Goal: Task Accomplishment & Management: Manage account settings

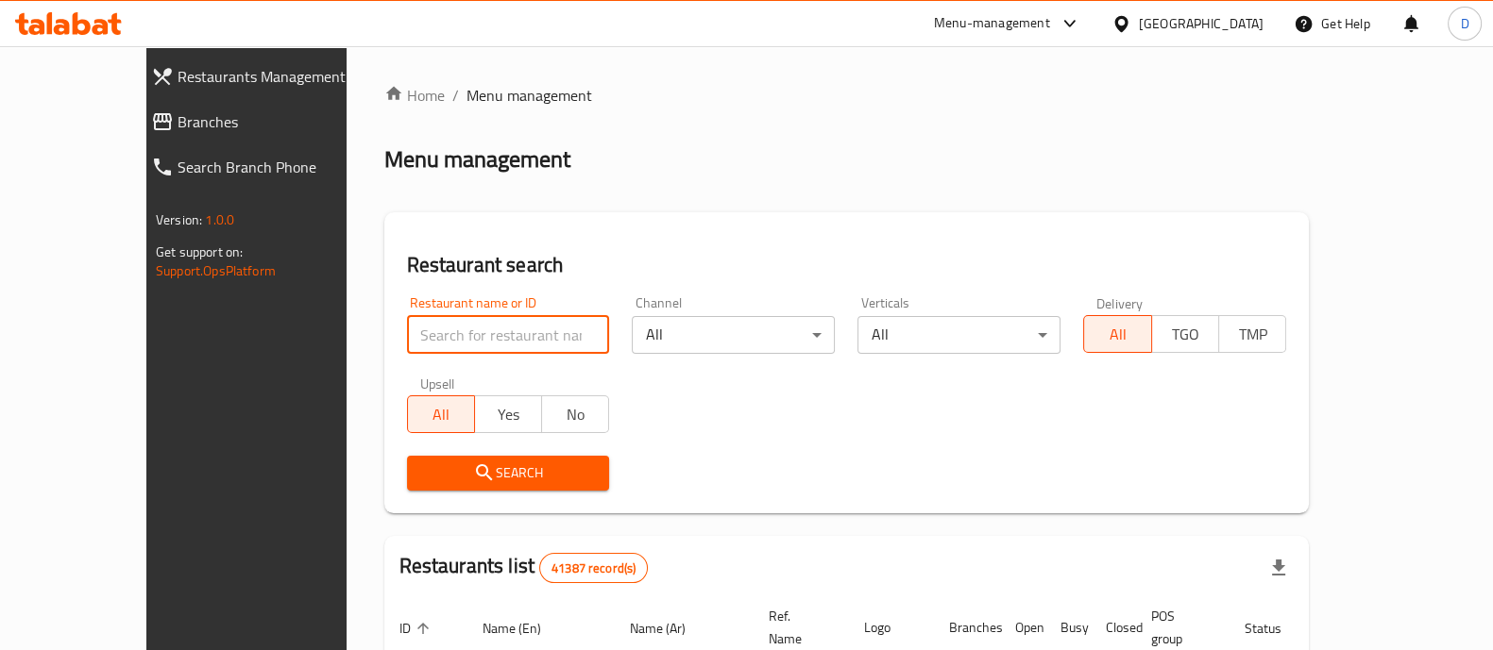
click at [447, 332] on input "search" at bounding box center [508, 335] width 203 height 38
type input "pizza station"
click button "Search" at bounding box center [508, 473] width 203 height 35
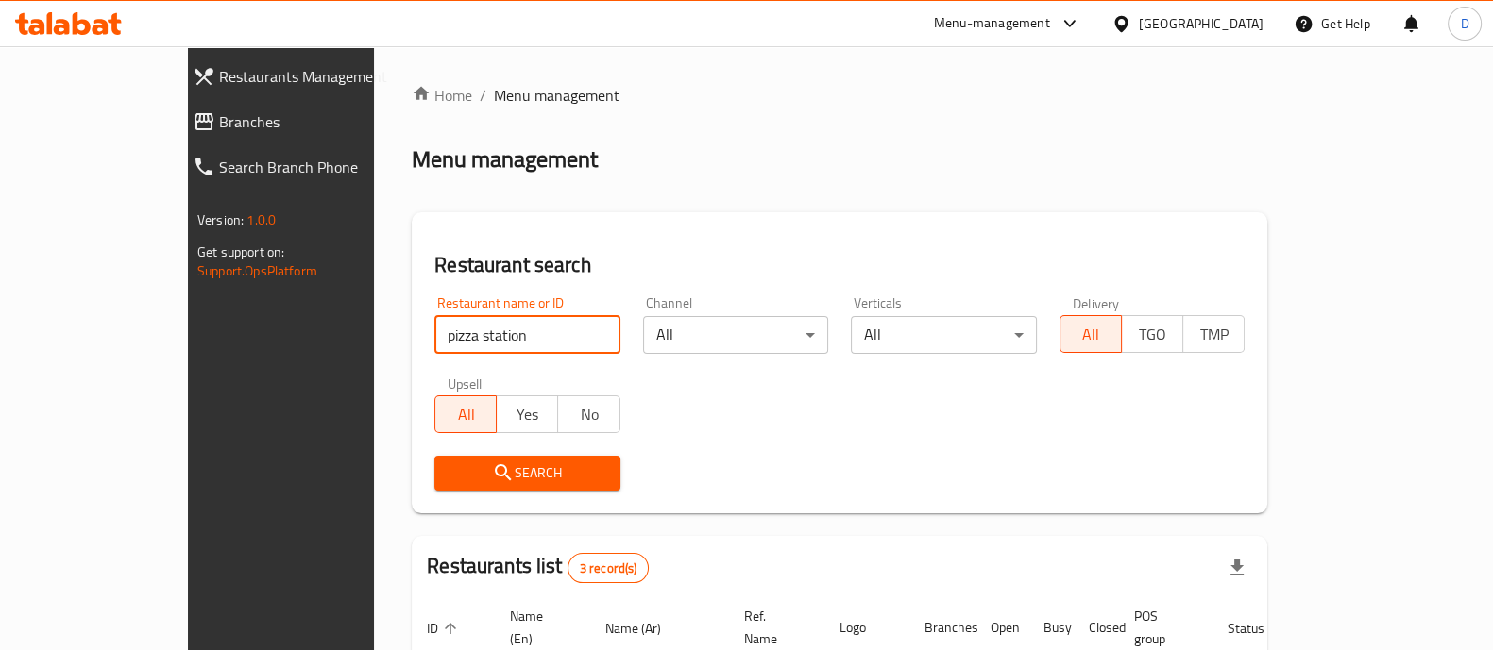
scroll to position [288, 0]
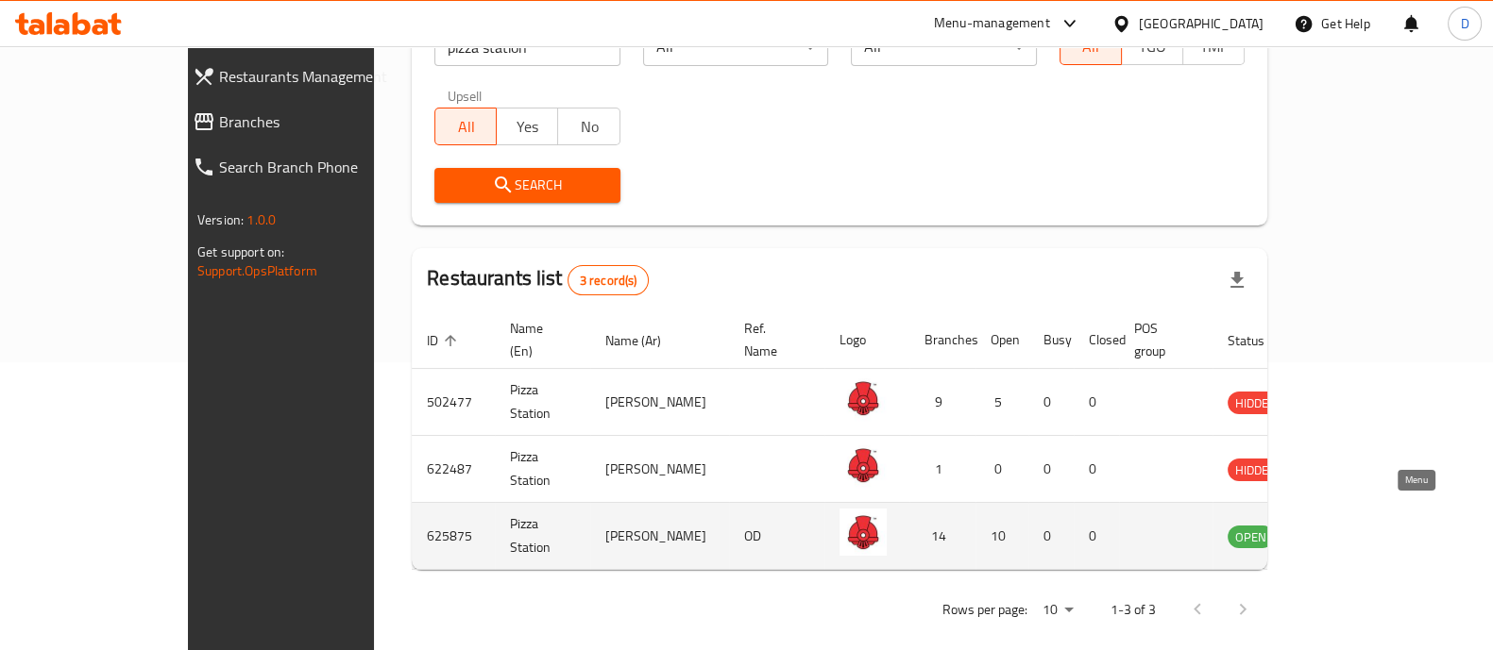
click at [1349, 525] on icon "enhanced table" at bounding box center [1337, 536] width 23 height 23
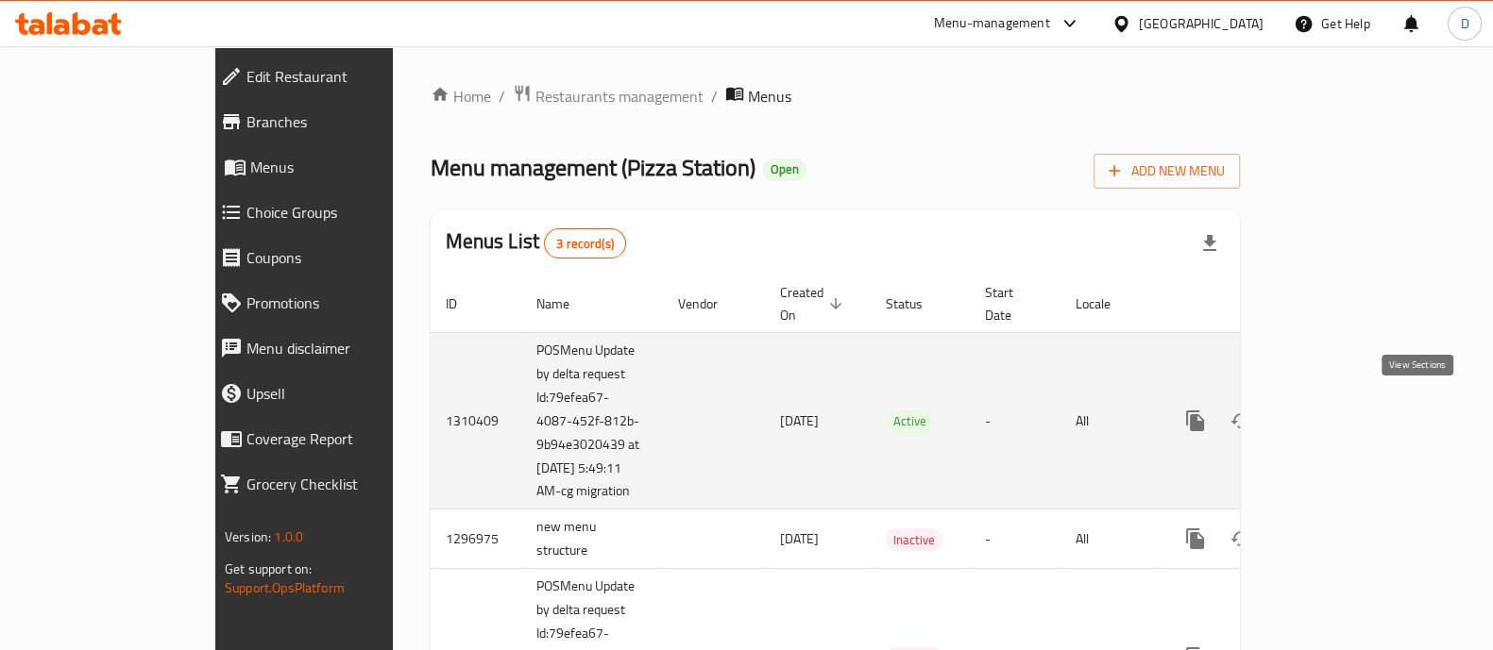
click at [1342, 410] on icon "enhanced table" at bounding box center [1331, 421] width 23 height 23
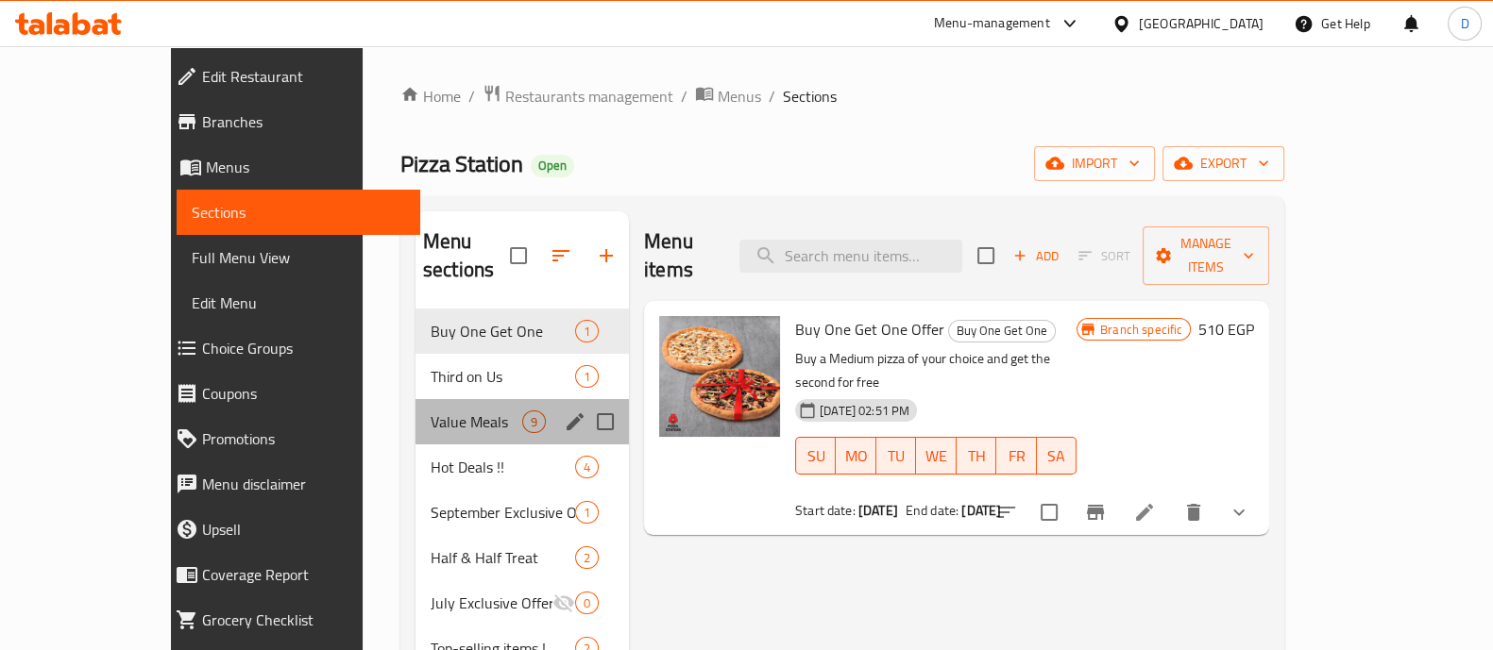
click at [415, 408] on div "Value Meals 9" at bounding box center [521, 421] width 213 height 45
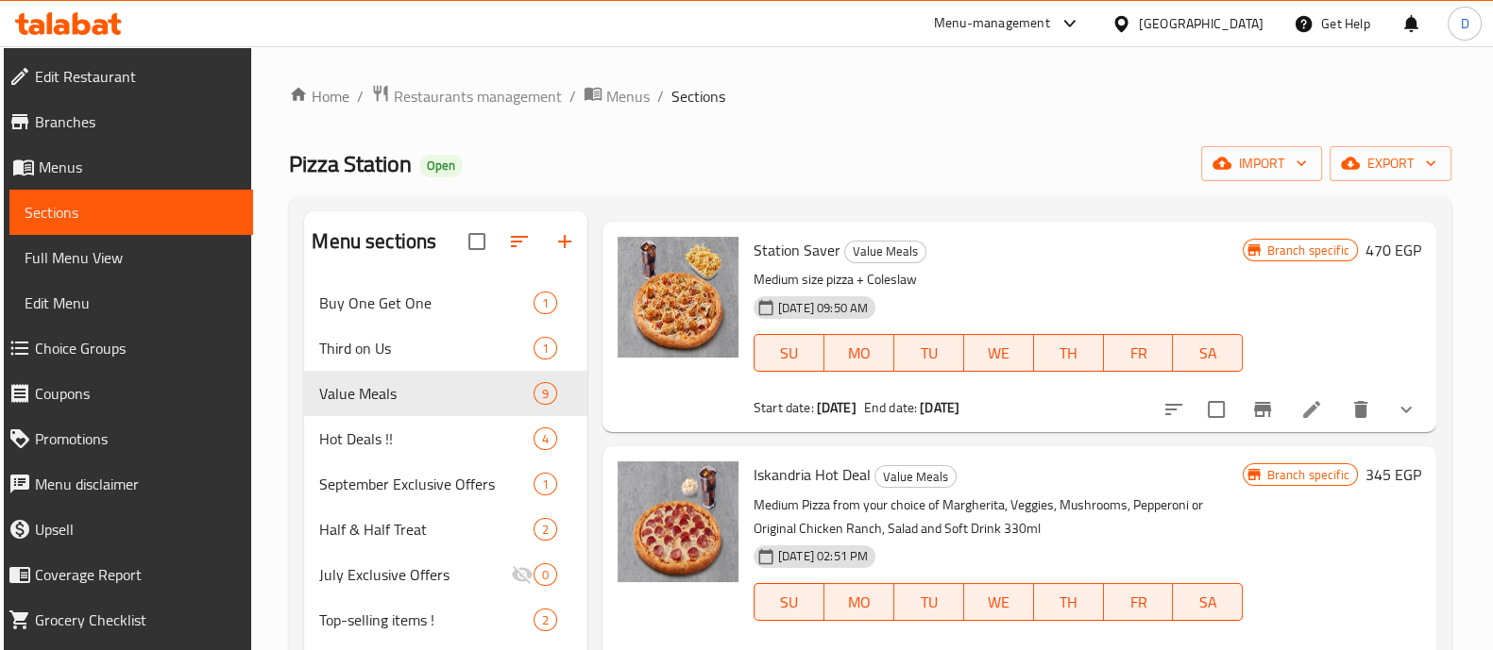
scroll to position [60, 0]
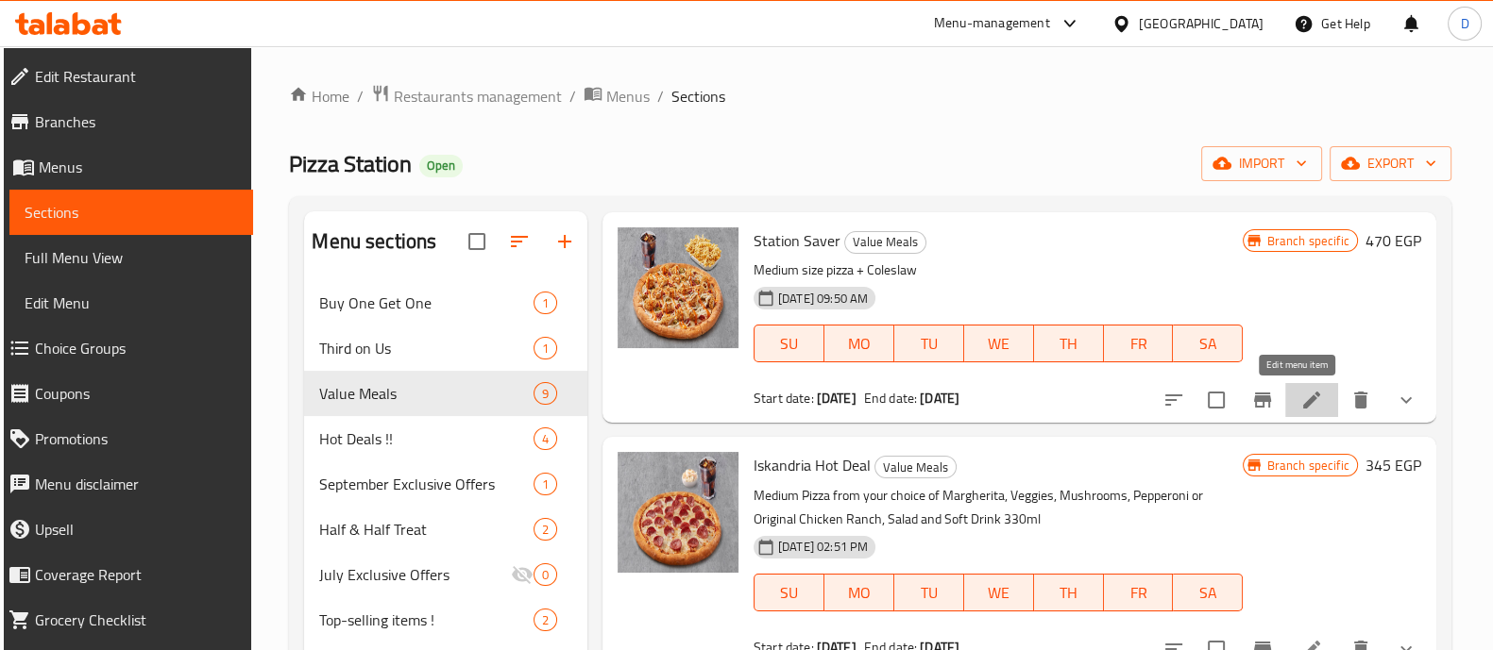
click at [1300, 400] on icon at bounding box center [1311, 400] width 23 height 23
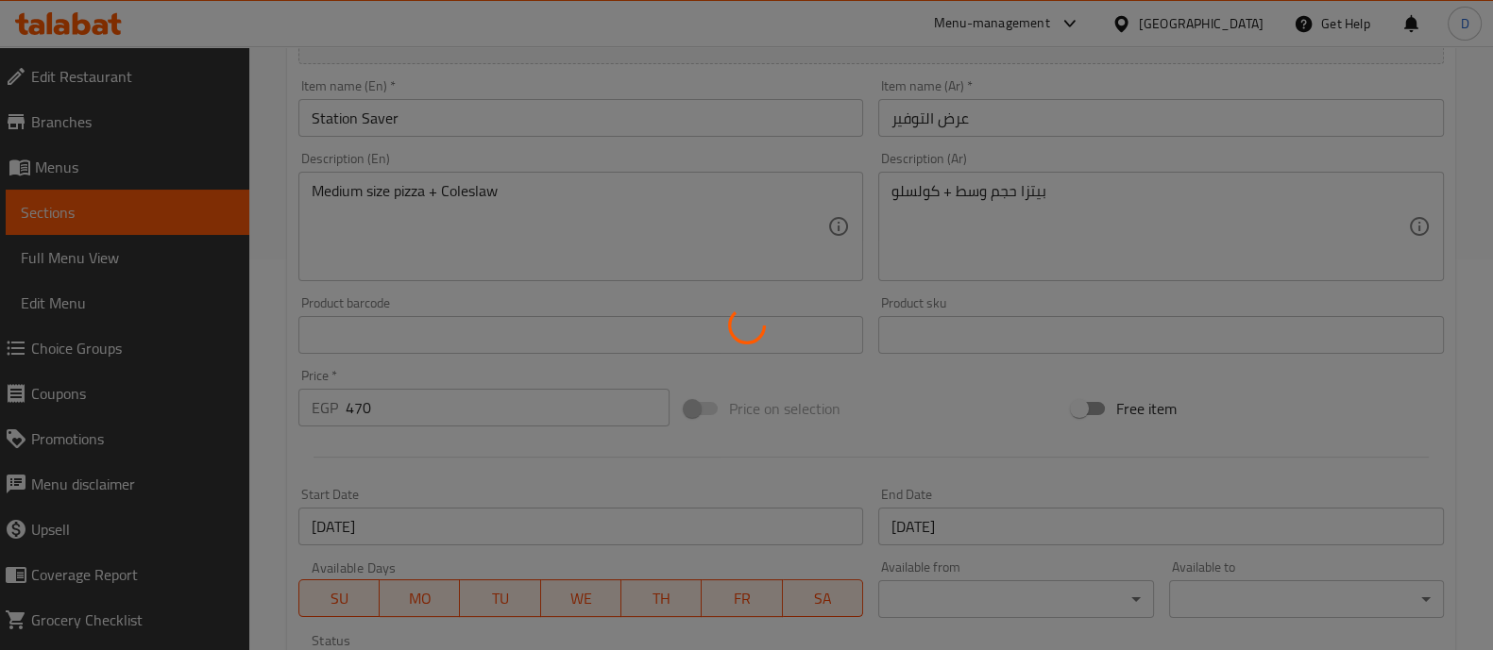
type input "إضافة: (اختياري)"
type input "0"
type input "1"
type input "بيتزا عرض التوفير"
type input "1"
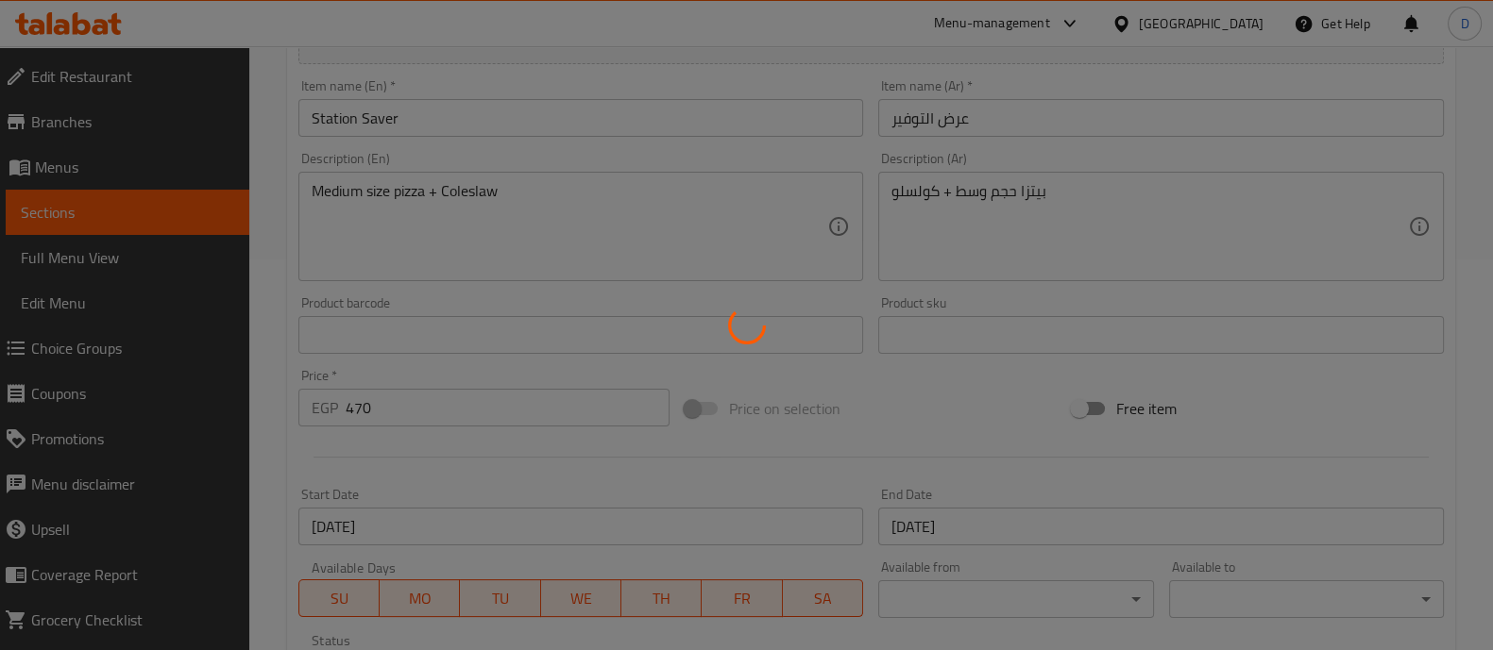
type input "1"
type input "اختيارك من المشروب"
type input "1"
type input "اكسترا للبيتزا الوسط"
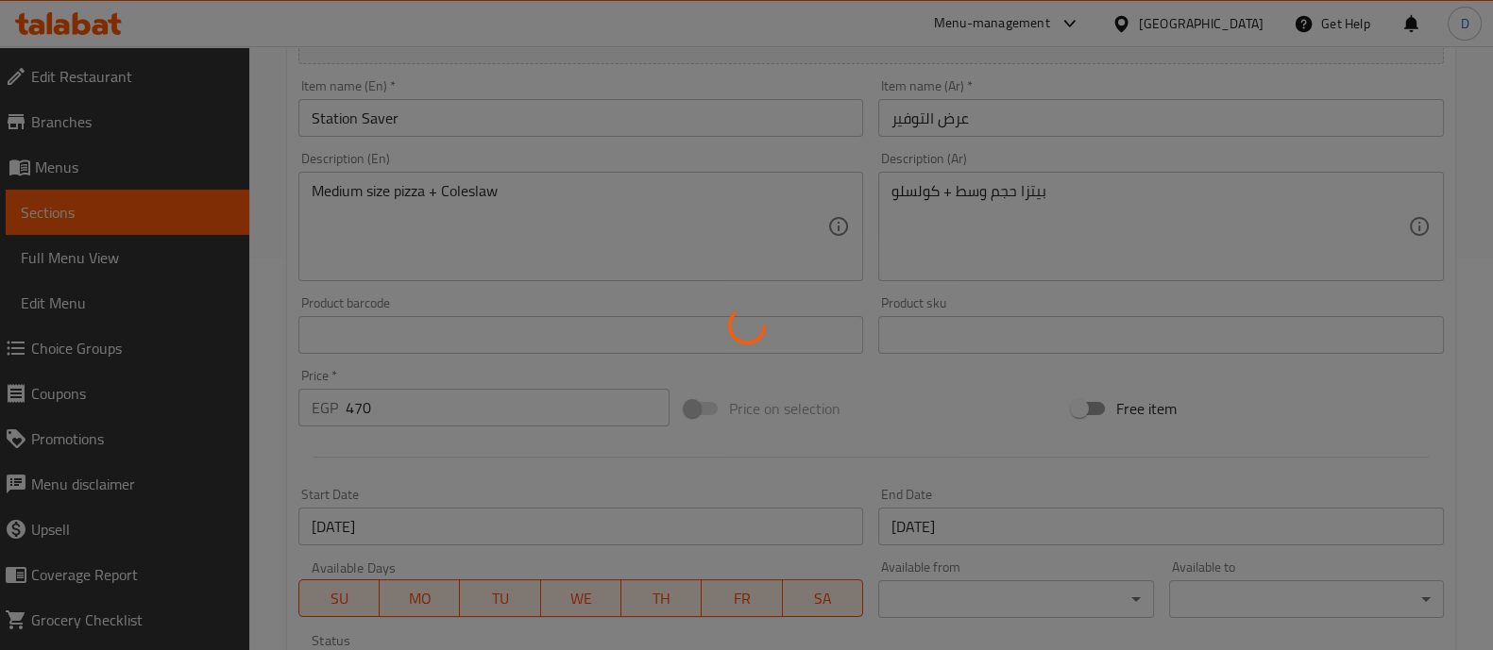
type input "0"
type input "الاطراف"
type input "1"
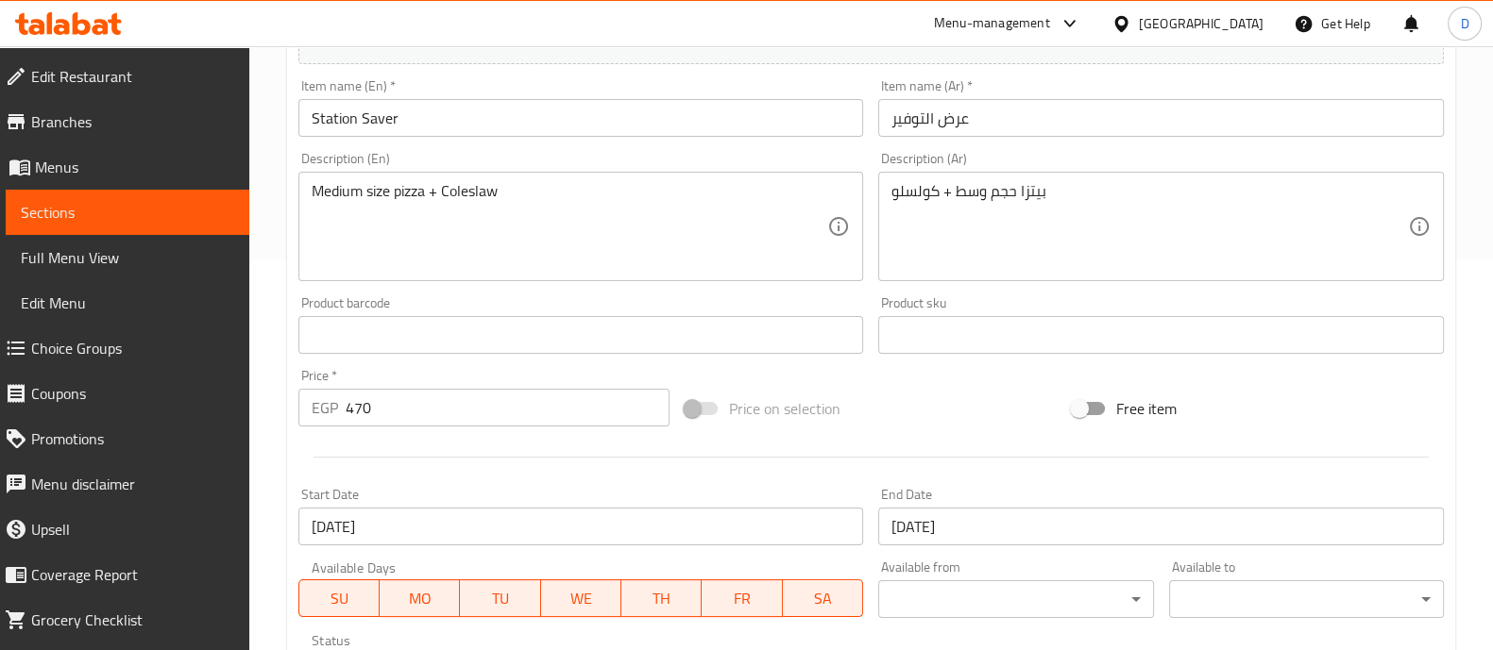
scroll to position [1049, 0]
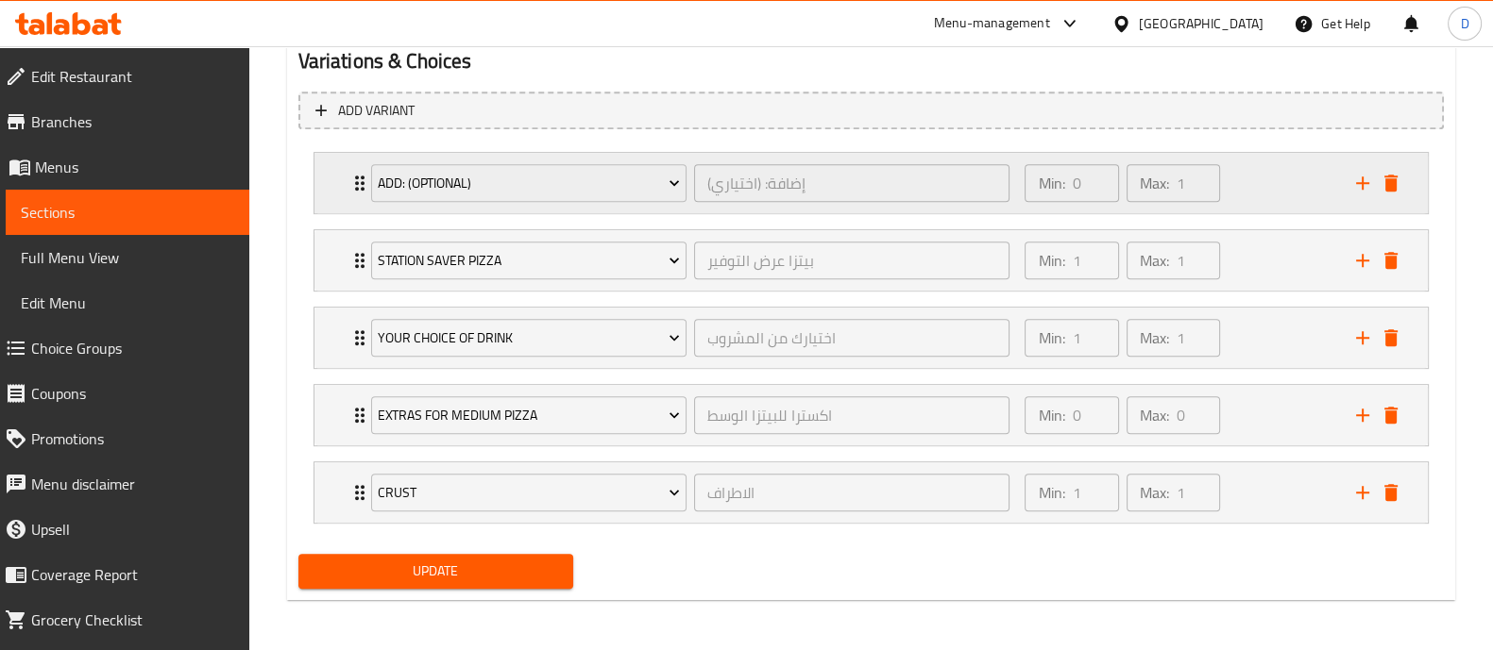
click at [1234, 185] on div "Min: 0 ​ Max: 1 ​" at bounding box center [1178, 183] width 330 height 60
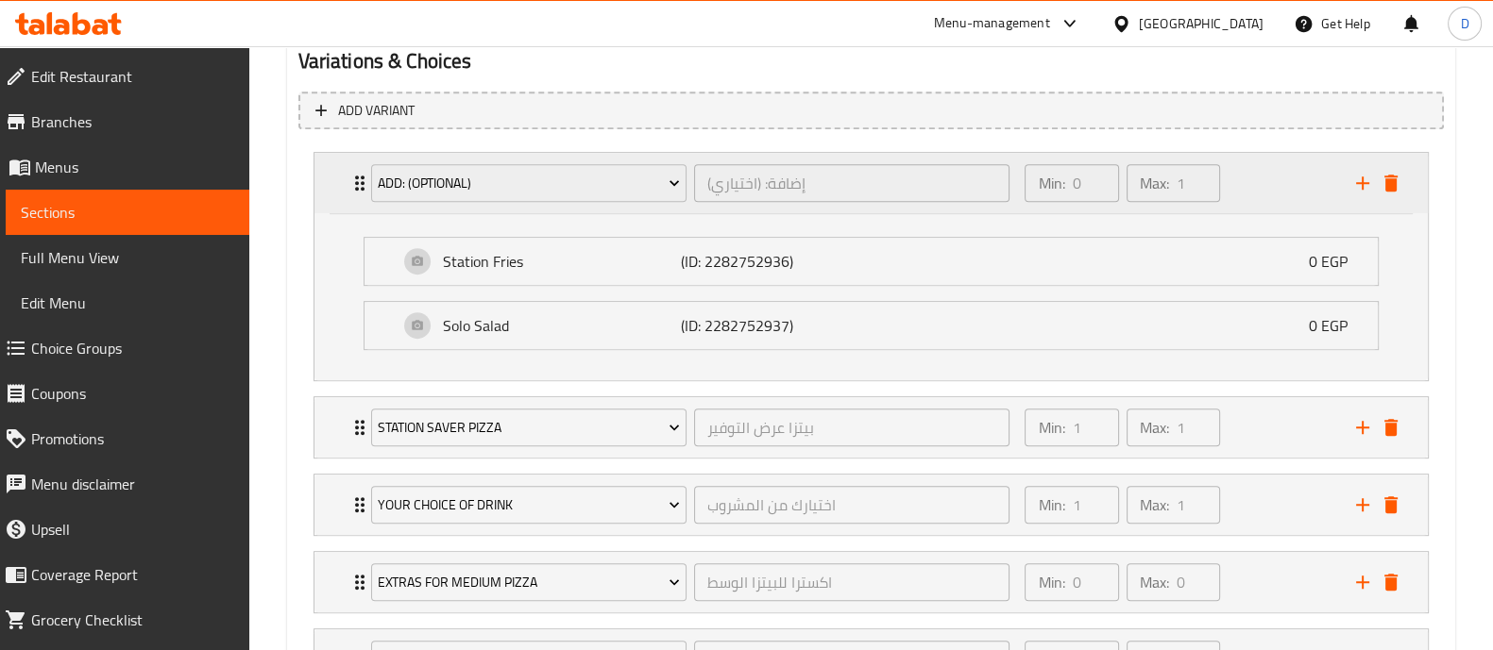
click at [1234, 185] on div "Min: 0 ​ Max: 1 ​" at bounding box center [1178, 183] width 330 height 60
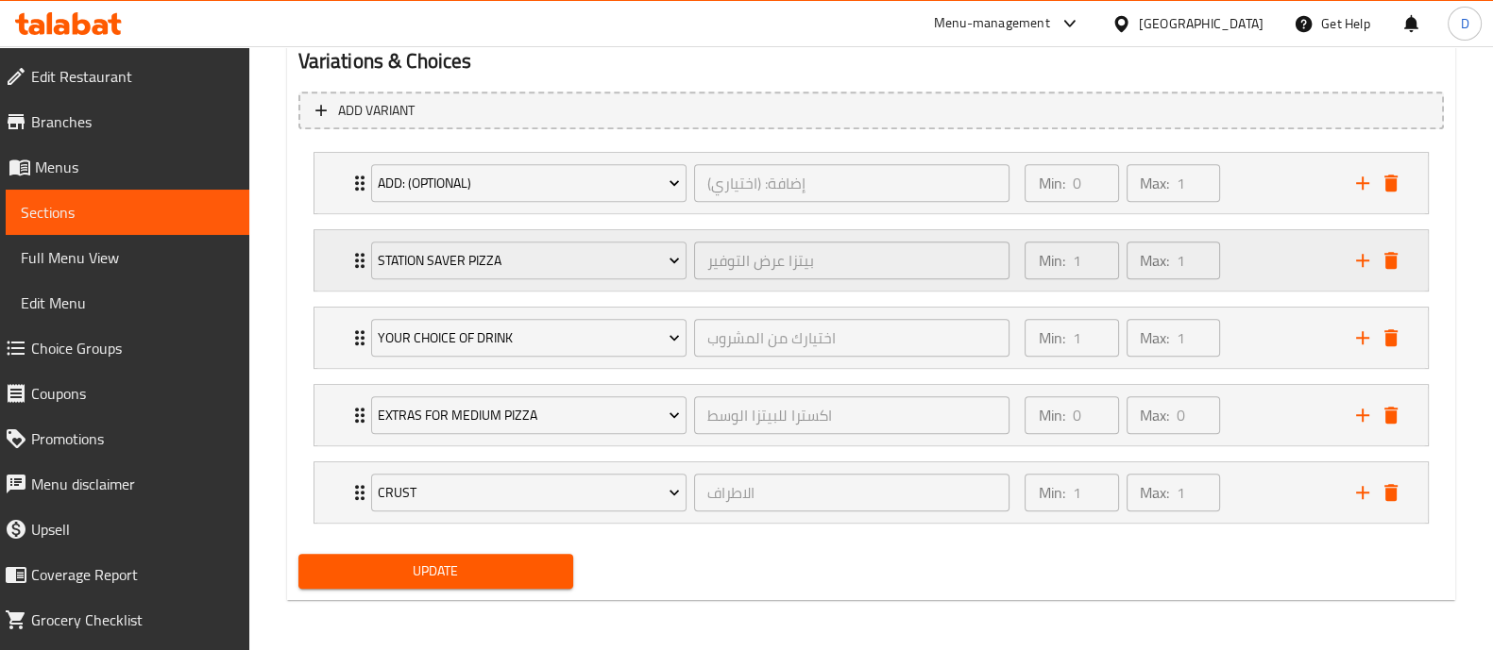
click at [1251, 254] on div "Min: 1 ​ Max: 1 ​" at bounding box center [1178, 260] width 330 height 60
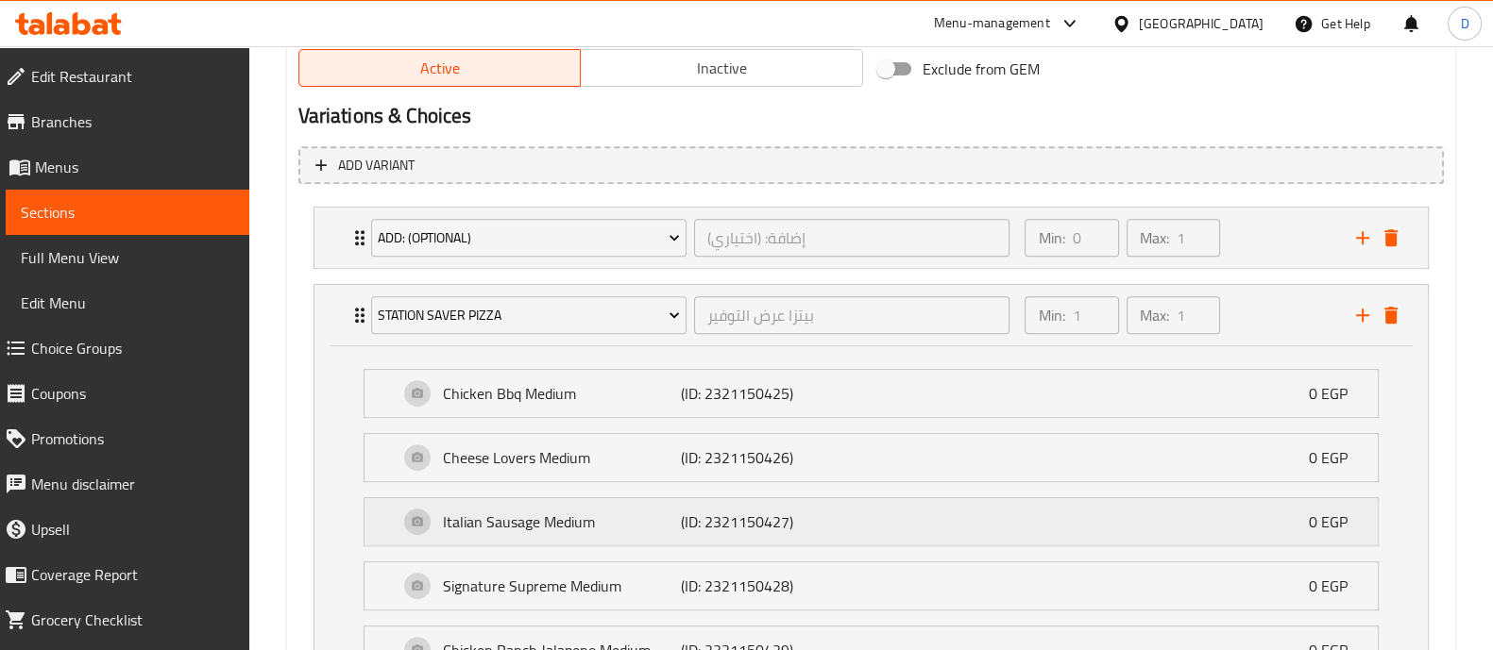
scroll to position [992, 0]
click at [1251, 313] on div "Min: 1 ​ Max: 1 ​" at bounding box center [1178, 317] width 330 height 60
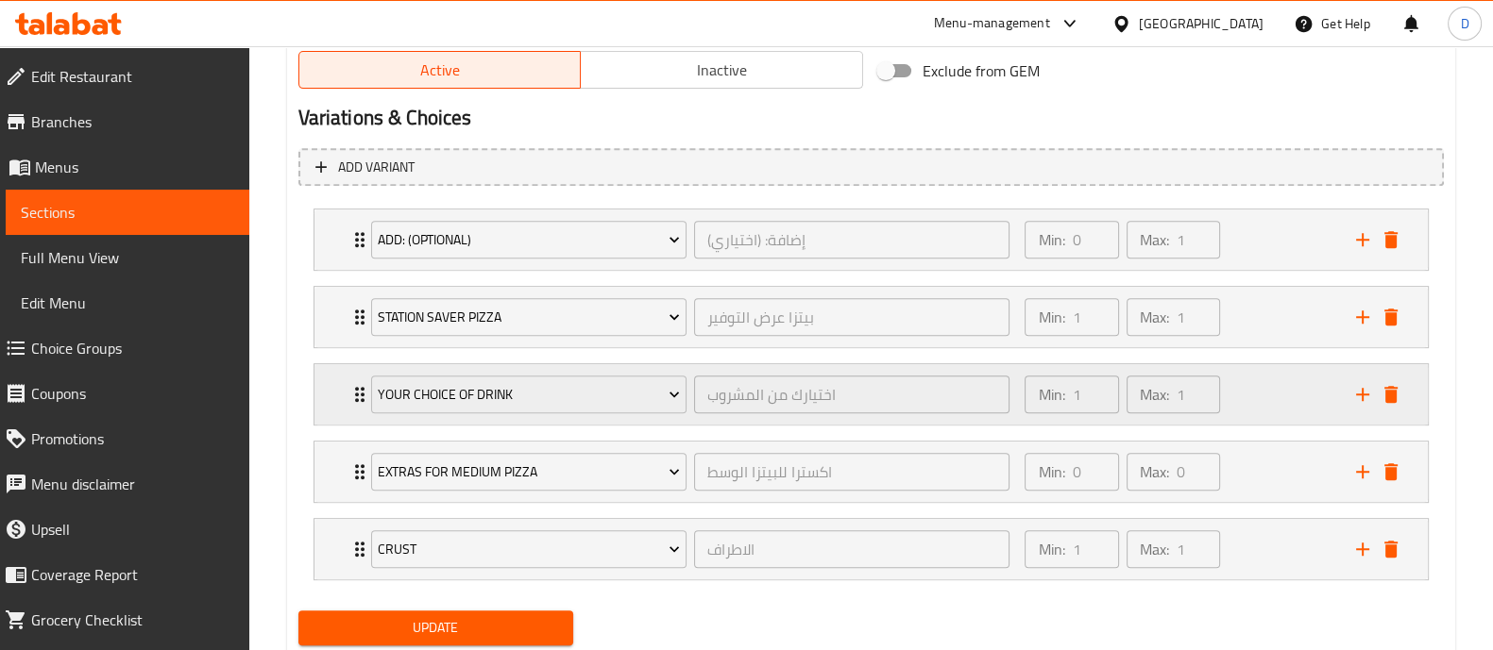
click at [1270, 392] on div "Min: 1 ​ Max: 1 ​" at bounding box center [1178, 394] width 330 height 60
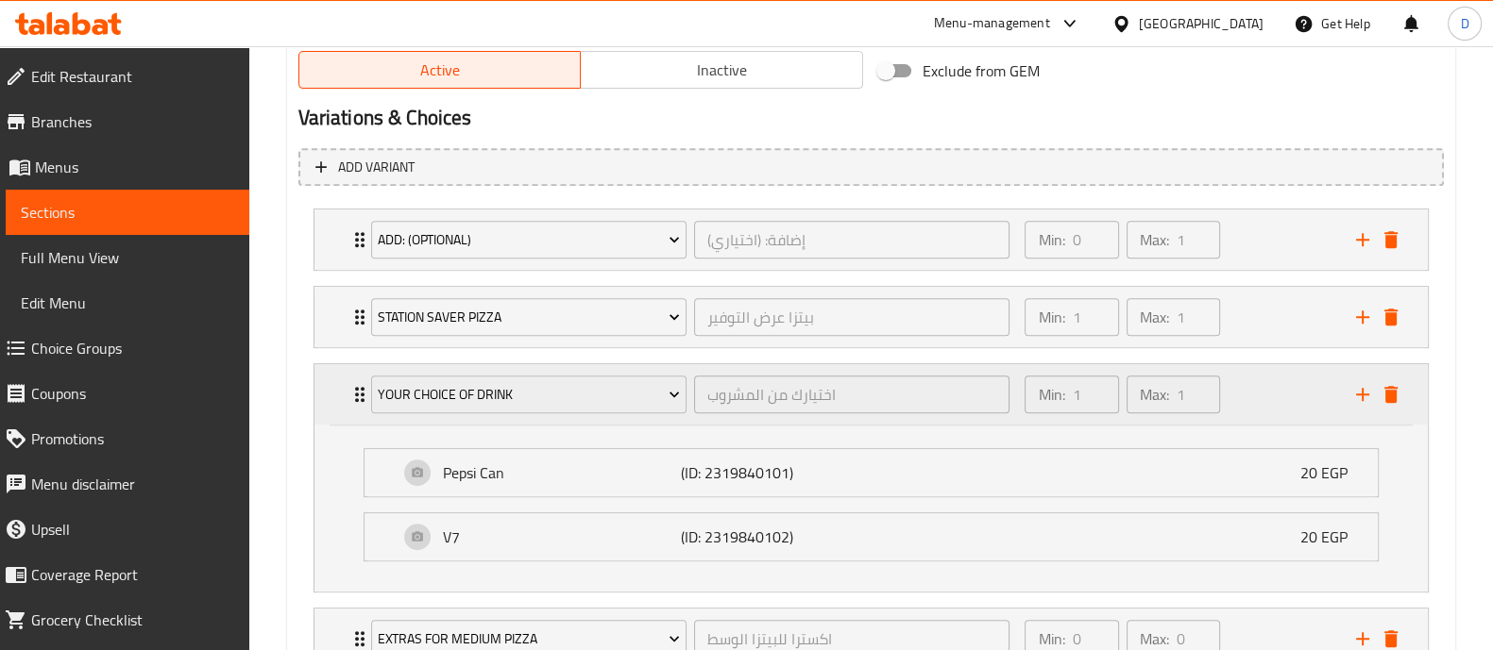
click at [1270, 392] on div "Min: 1 ​ Max: 1 ​" at bounding box center [1178, 394] width 330 height 60
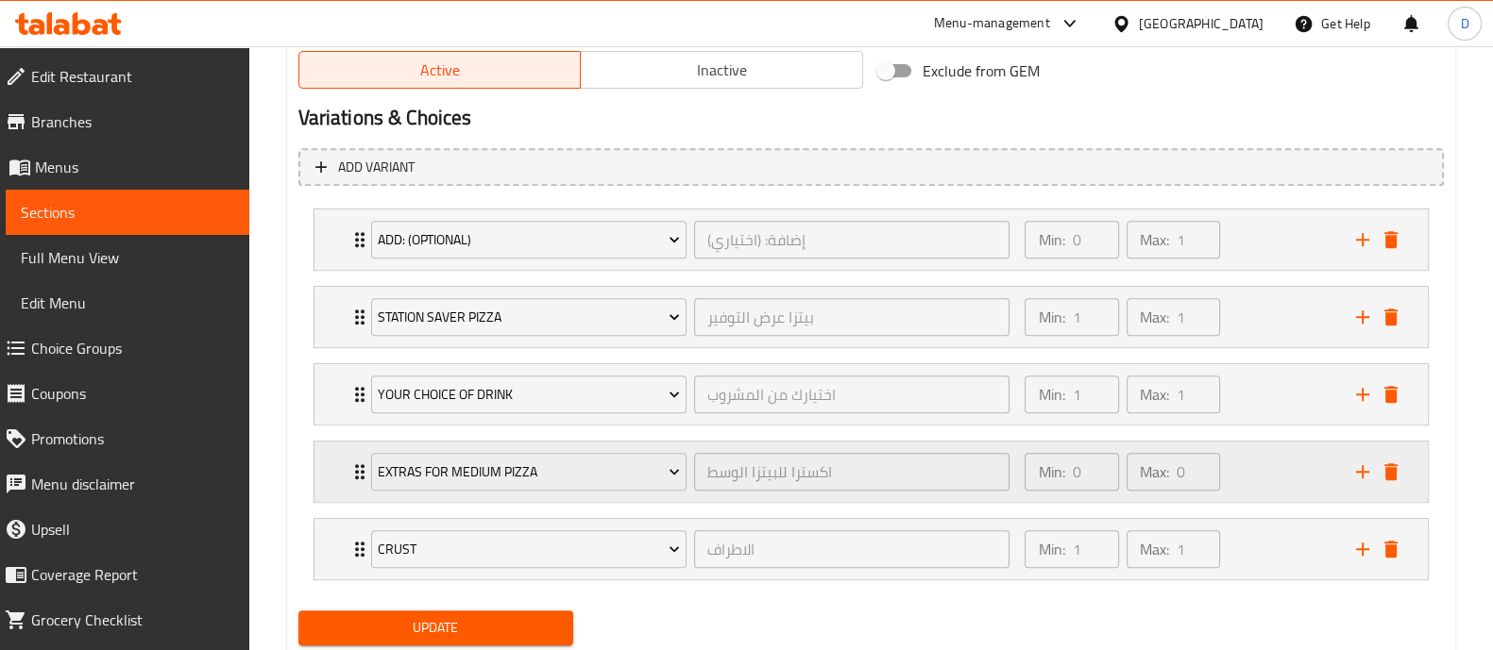
click at [1269, 455] on div "Min: 0 ​ Max: 0 ​" at bounding box center [1178, 472] width 330 height 60
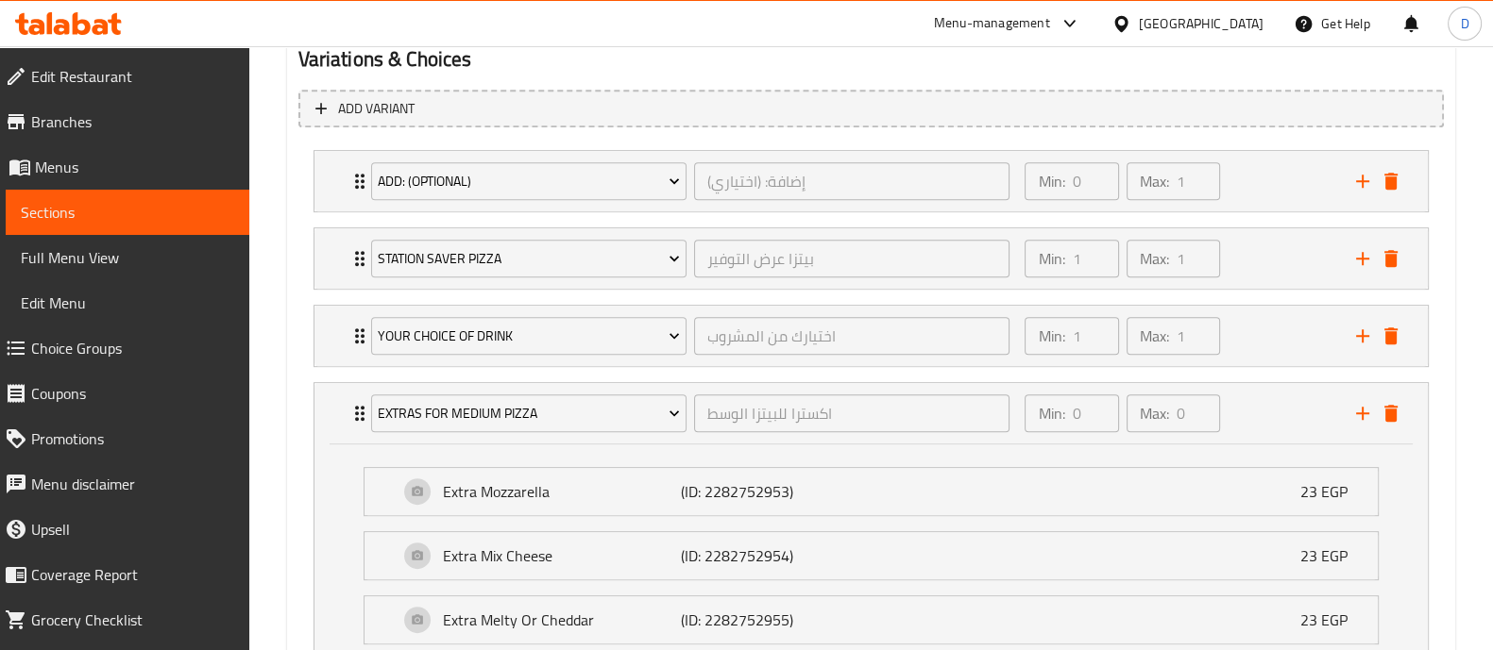
scroll to position [1071, 0]
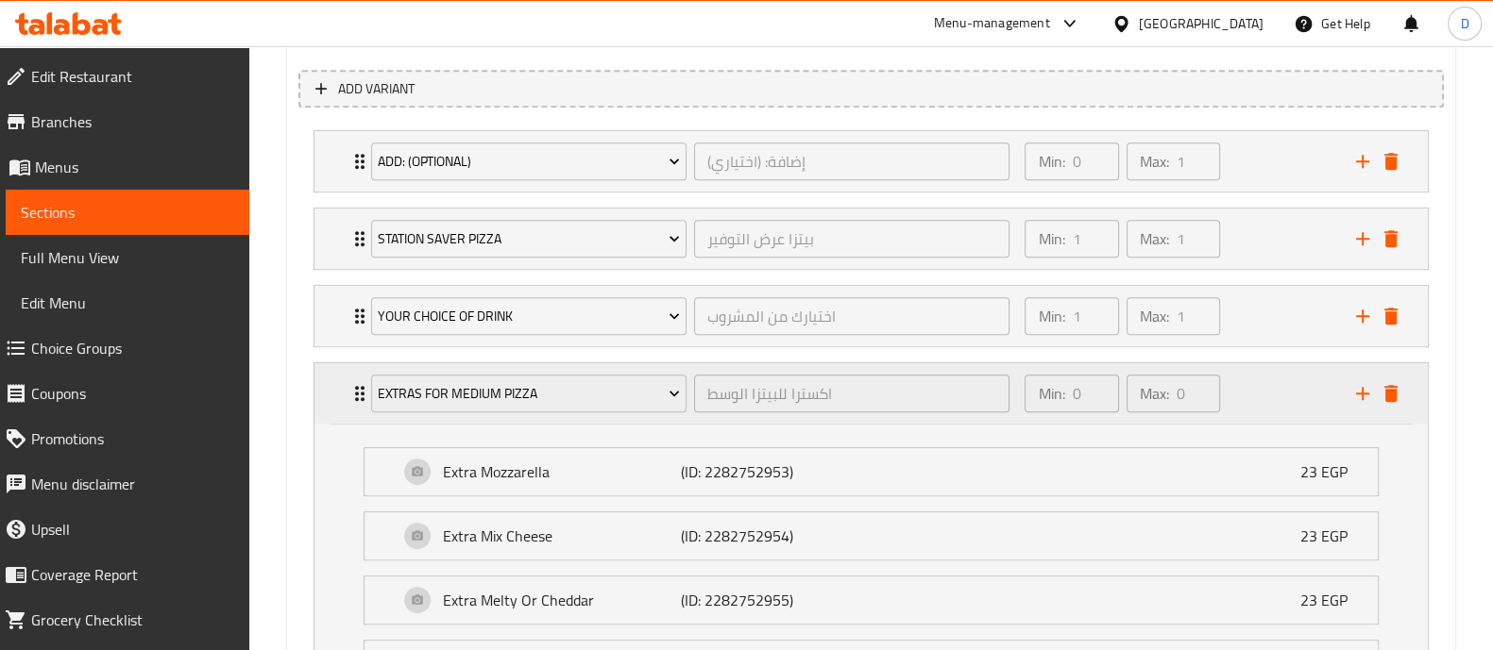
click at [1241, 409] on div "Min: 0 ​ Max: 0 ​" at bounding box center [1178, 393] width 330 height 60
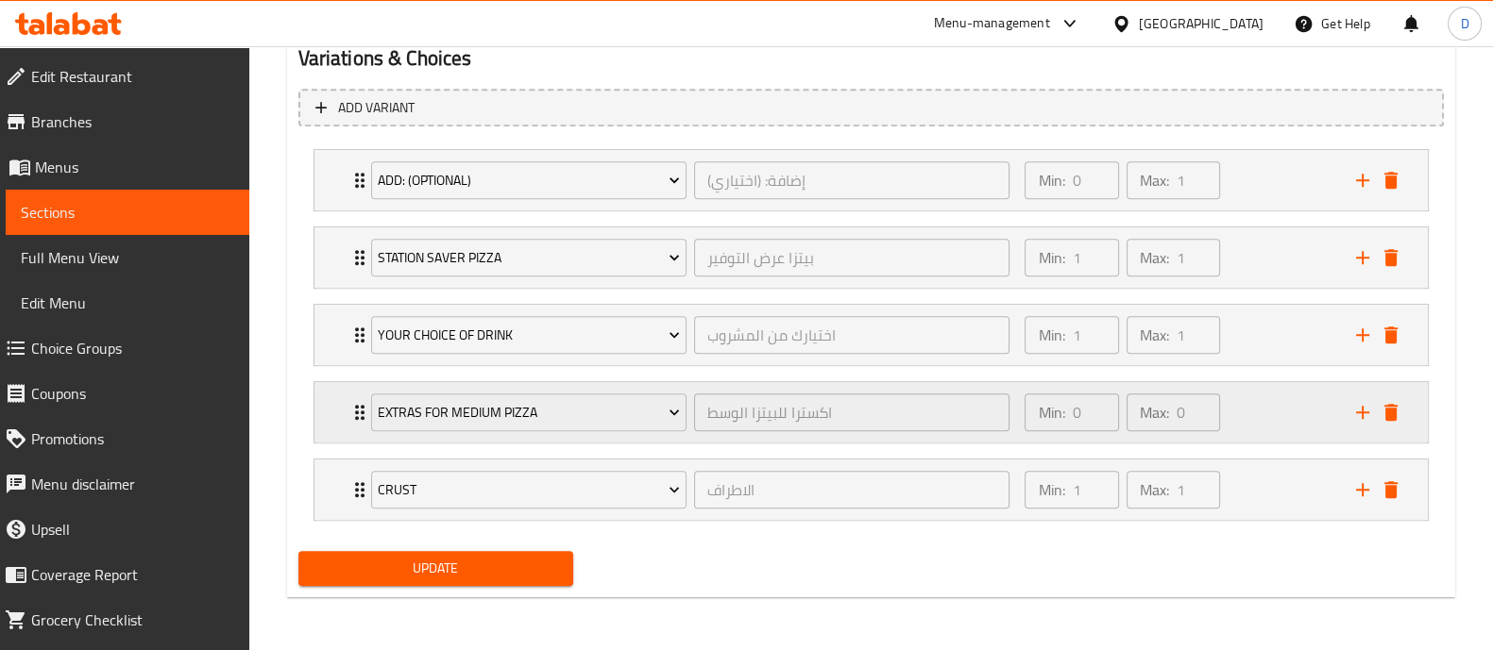
scroll to position [1049, 0]
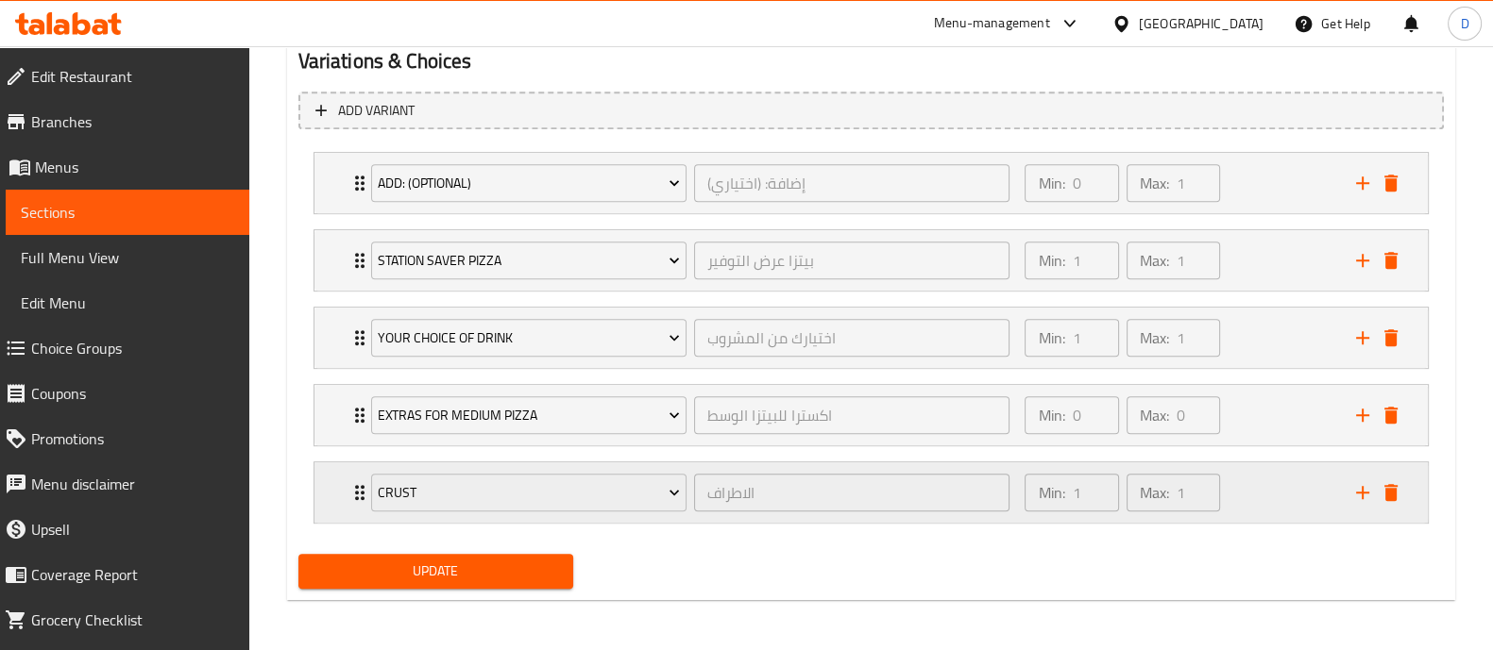
click at [1236, 474] on div "Min: 1 ​ Max: 1 ​" at bounding box center [1178, 493] width 330 height 60
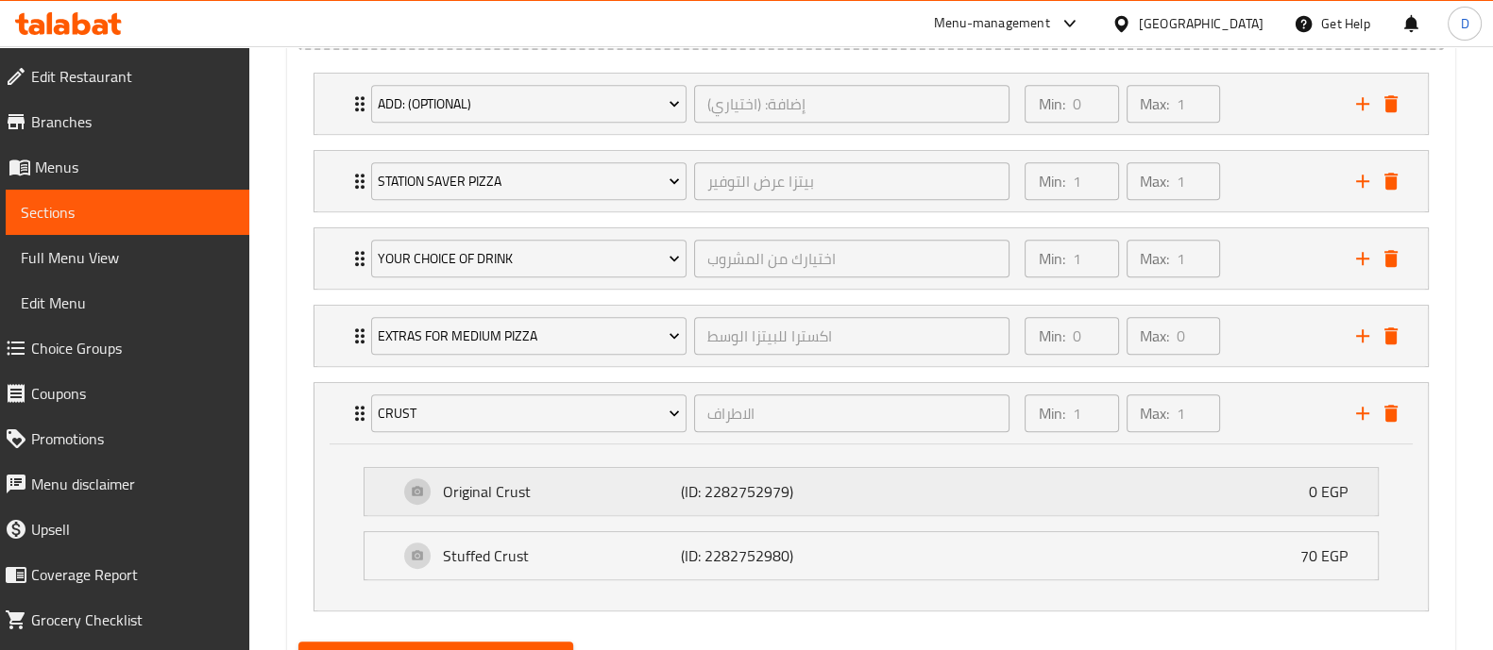
scroll to position [1127, 0]
click at [1245, 407] on div "Min: 1 ​ Max: 1 ​" at bounding box center [1178, 414] width 330 height 60
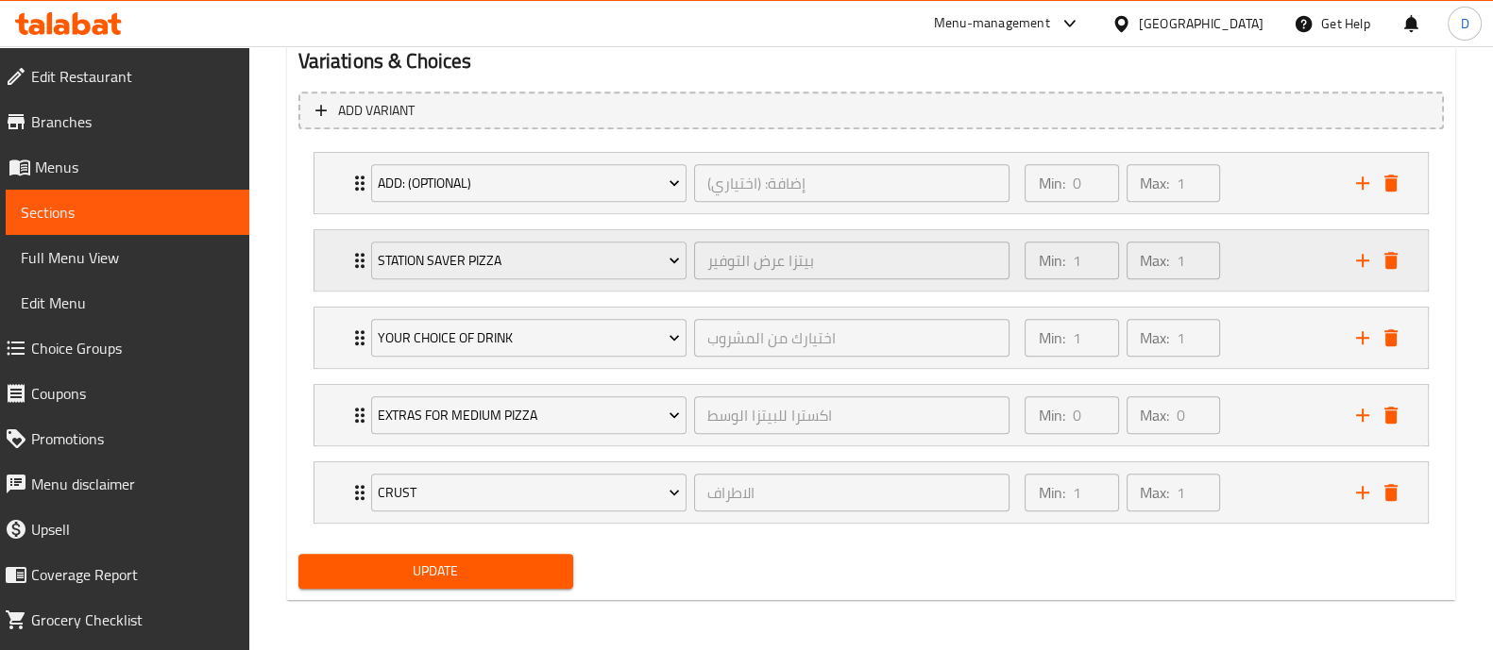
scroll to position [1035, 0]
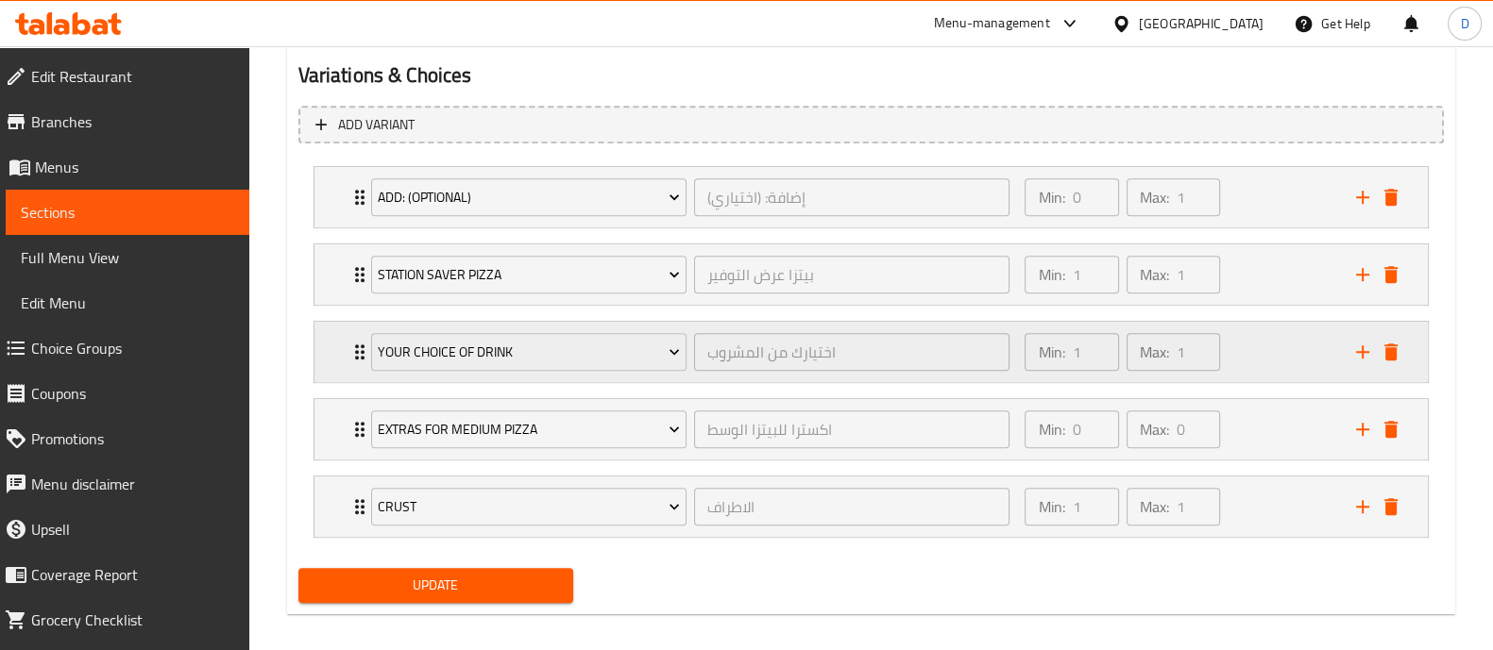
click at [1247, 351] on div "Min: 1 ​ Max: 1 ​" at bounding box center [1178, 352] width 330 height 60
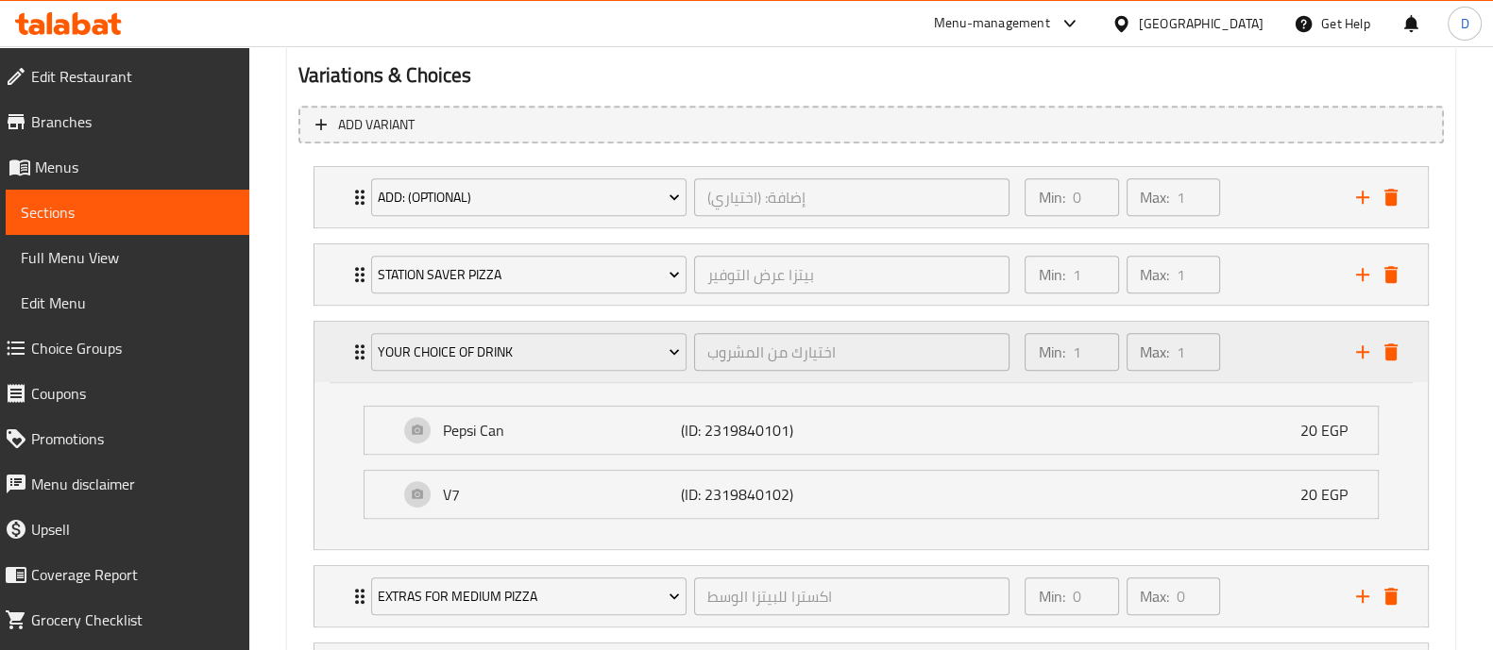
click at [1247, 351] on div "Min: 1 ​ Max: 1 ​" at bounding box center [1178, 352] width 330 height 60
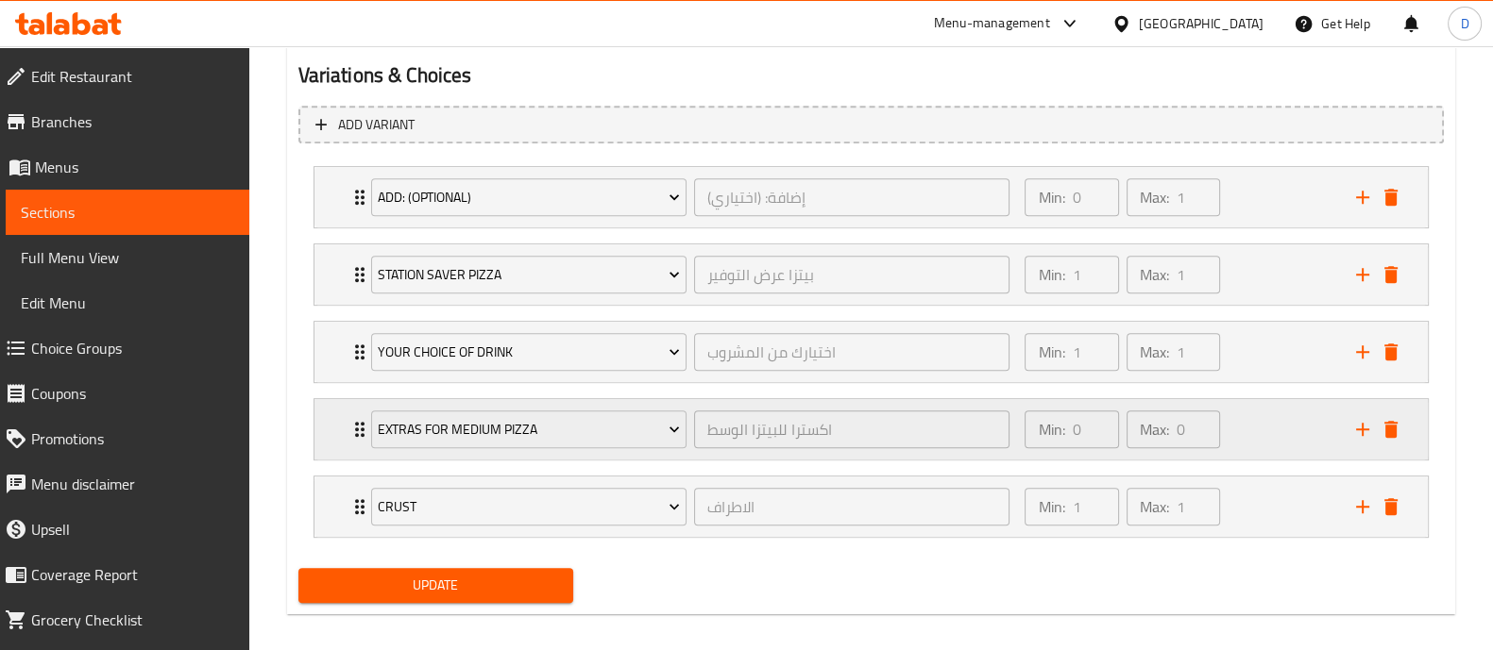
click at [1240, 408] on div "Min: 0 ​ Max: 0 ​" at bounding box center [1178, 429] width 330 height 60
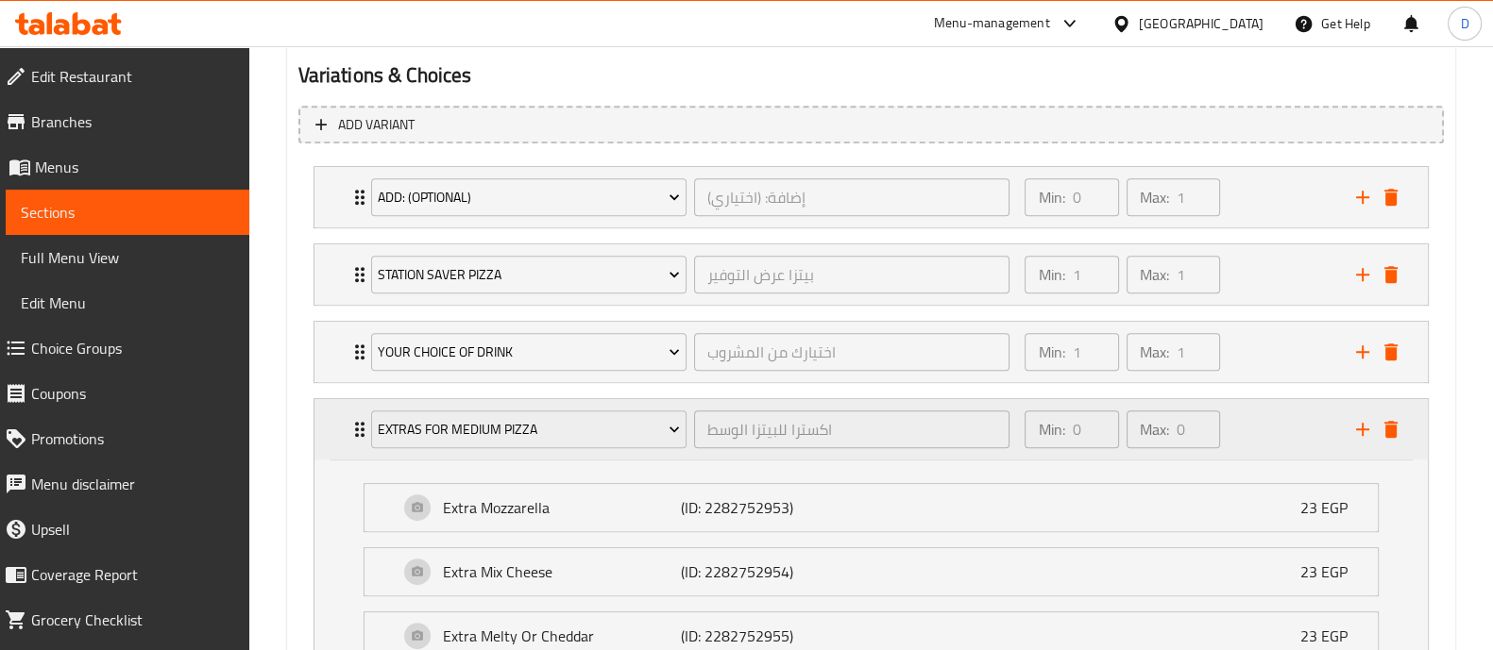
click at [1240, 408] on div "Min: 0 ​ Max: 0 ​" at bounding box center [1178, 429] width 330 height 60
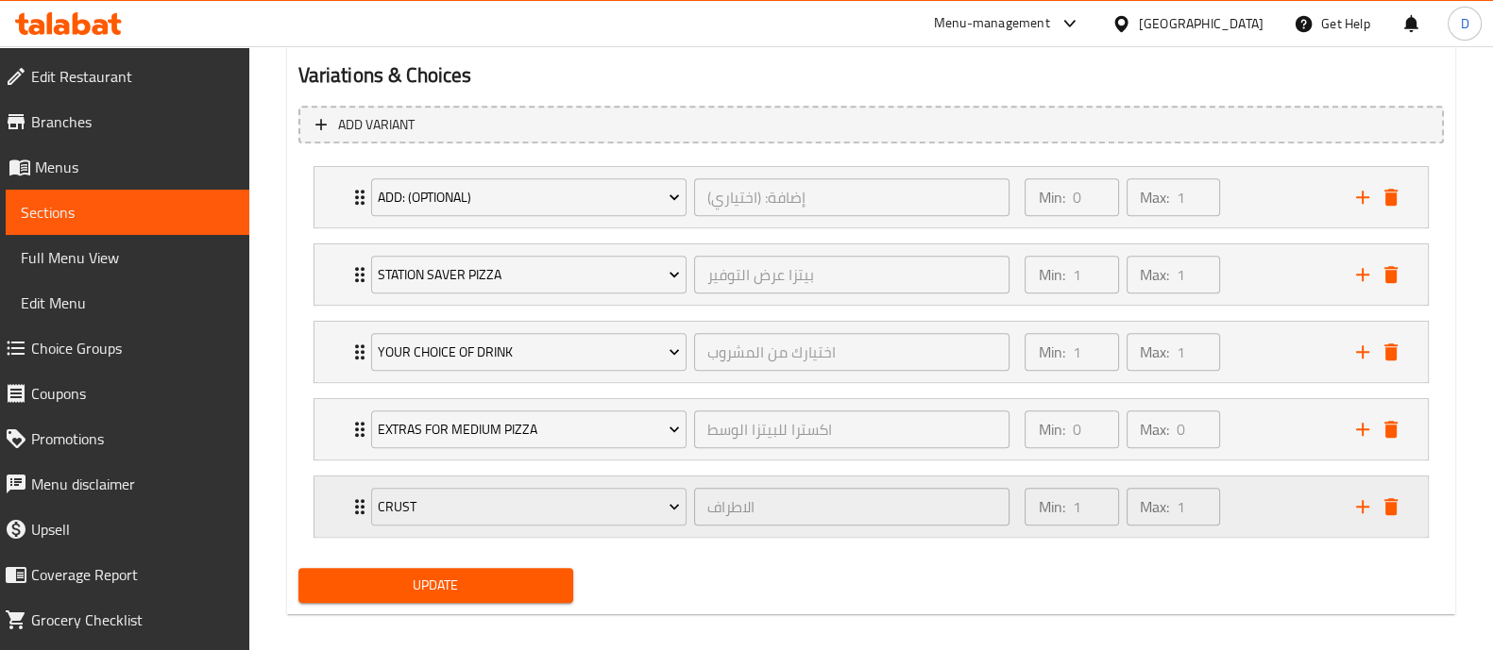
click at [1227, 486] on div "Min: 1 ​ Max: 1 ​" at bounding box center [1122, 507] width 211 height 53
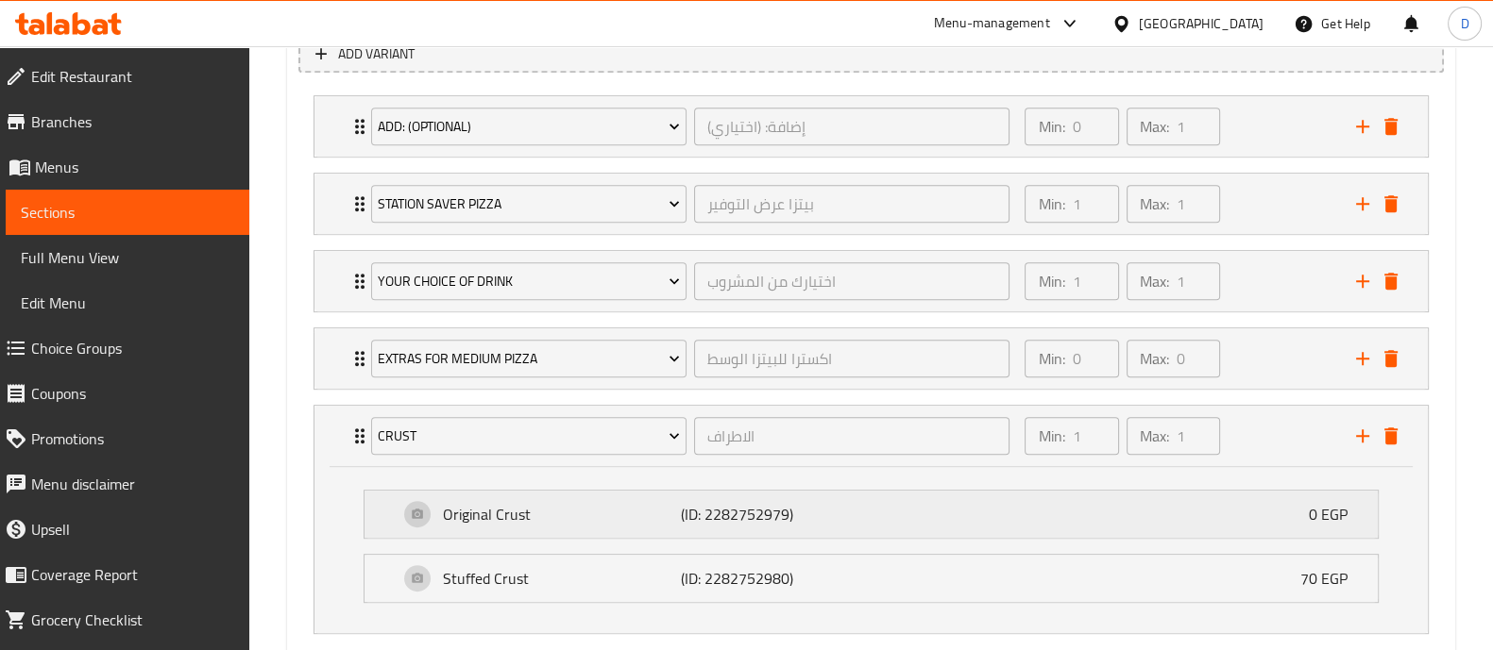
scroll to position [1082, 0]
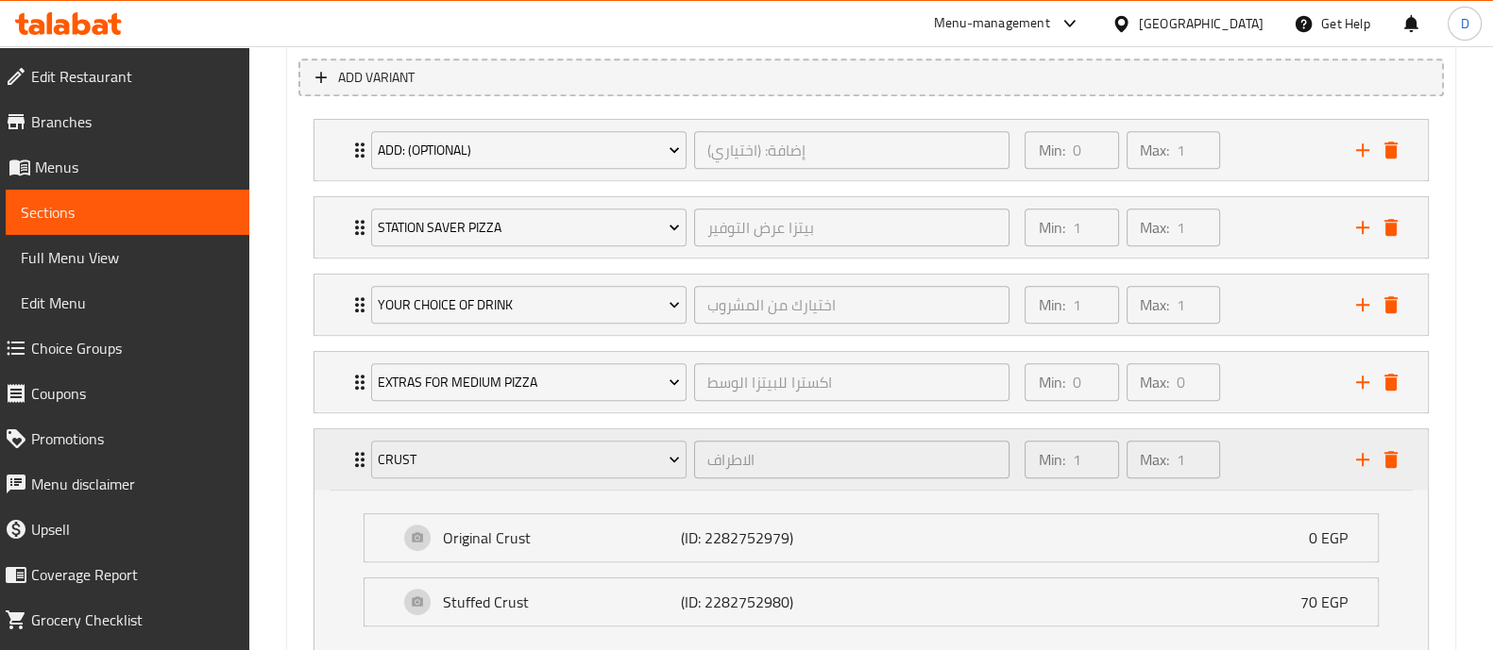
click at [1248, 448] on div "Min: 1 ​ Max: 1 ​" at bounding box center [1178, 460] width 330 height 60
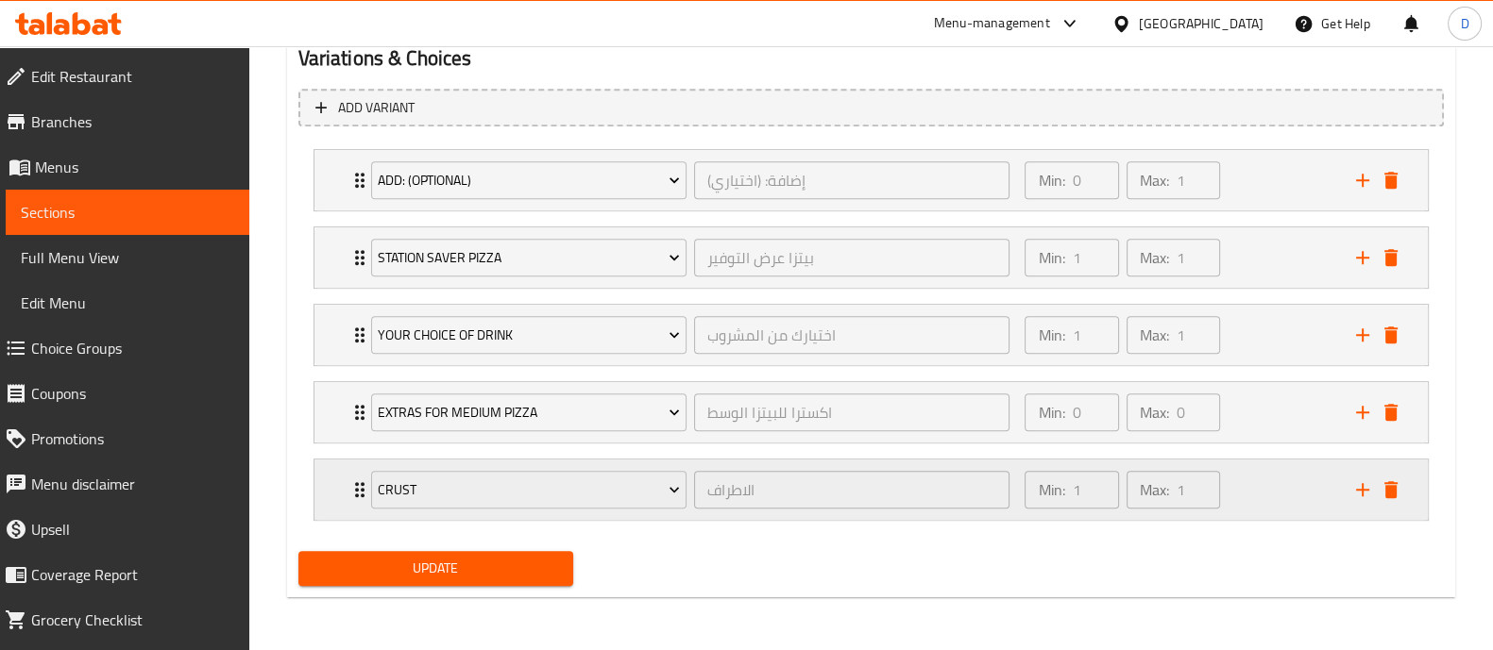
scroll to position [1049, 0]
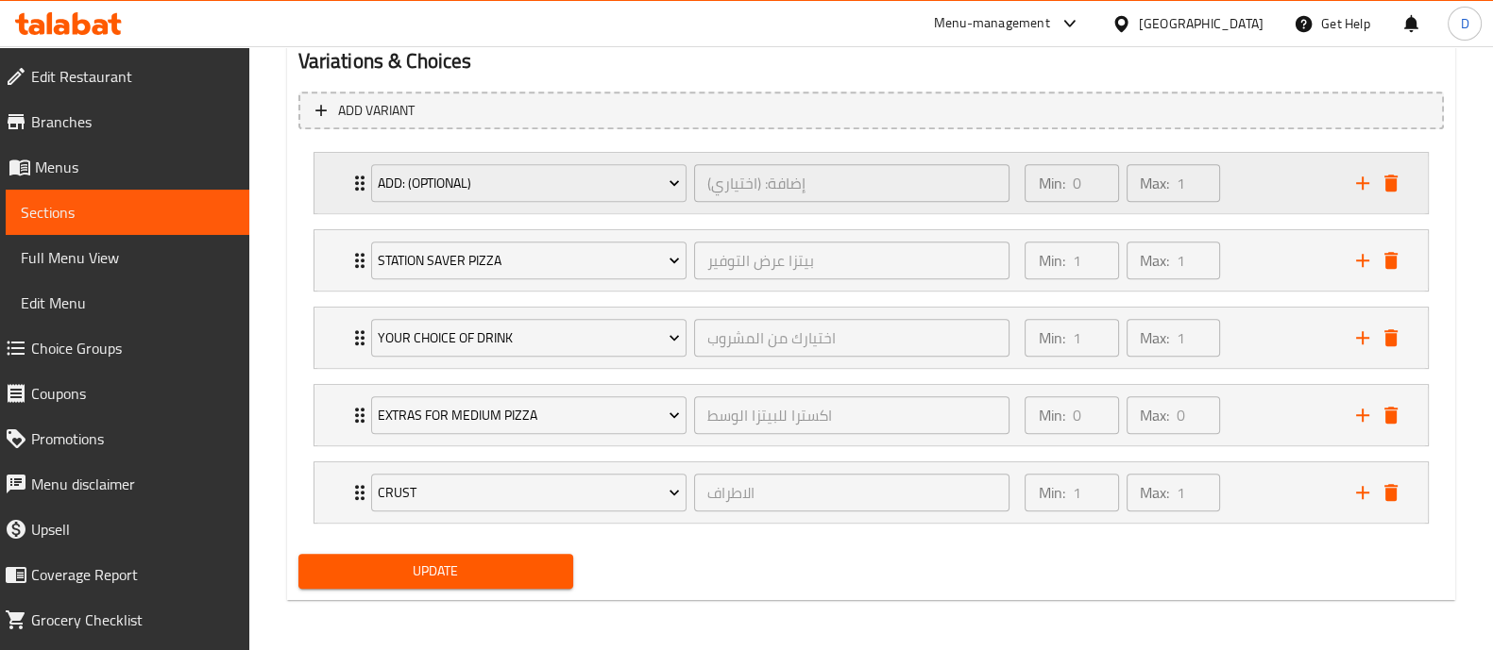
click at [1265, 209] on div "Min: 0 ​ Max: 1 ​" at bounding box center [1178, 183] width 330 height 60
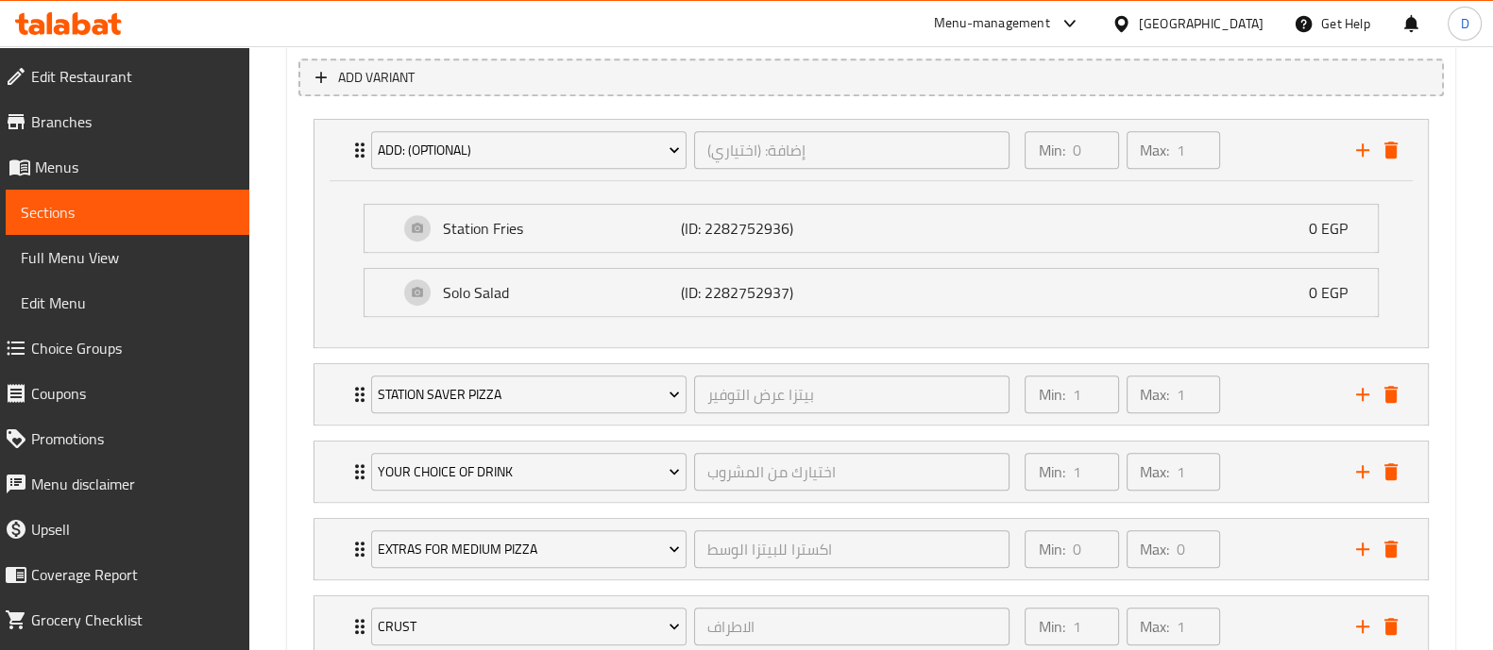
scroll to position [1055, 0]
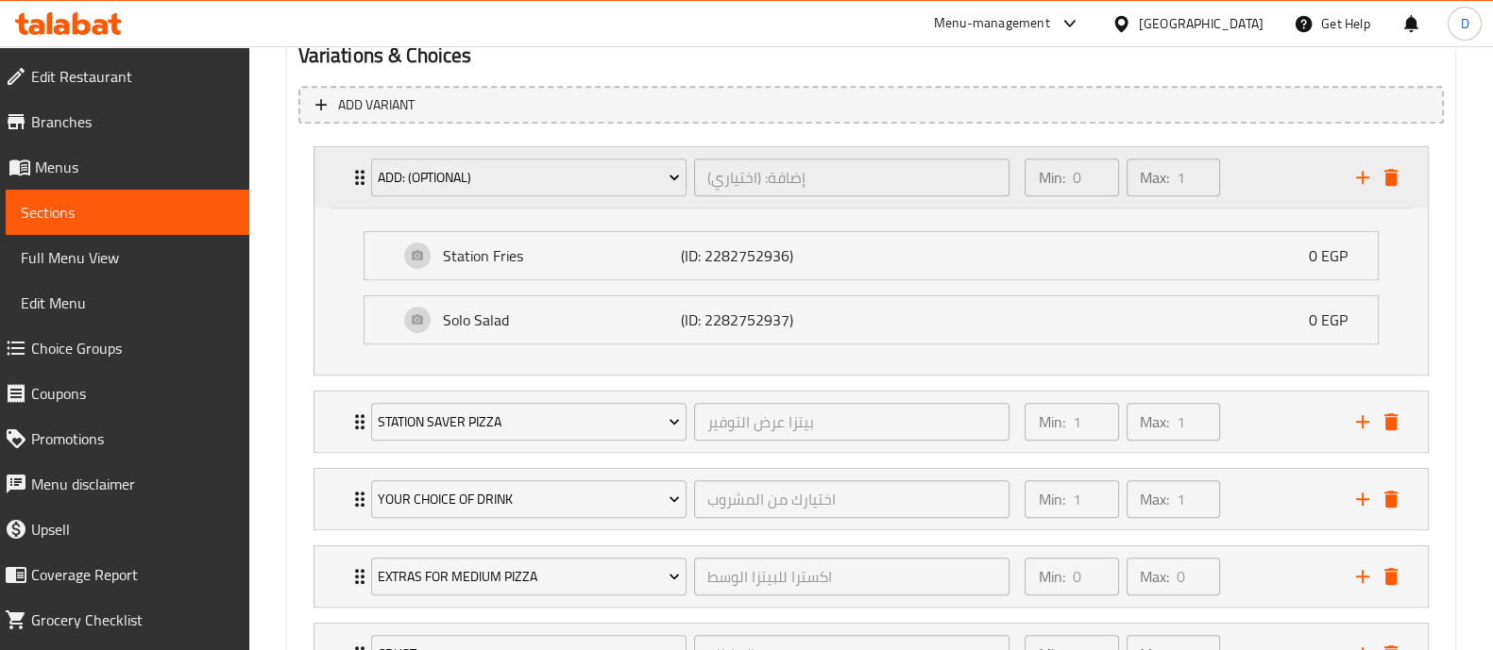
click at [1246, 169] on div "Min: 0 ​ Max: 1 ​" at bounding box center [1178, 177] width 330 height 60
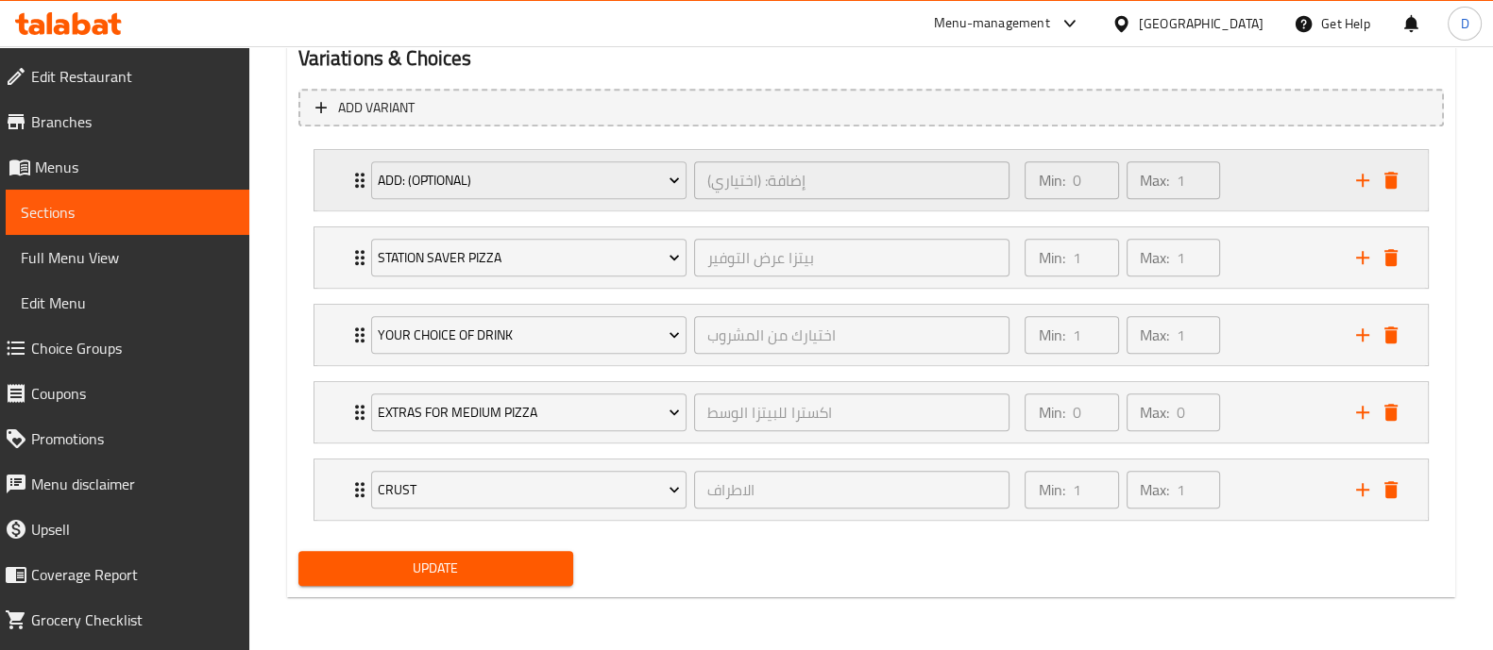
scroll to position [1049, 0]
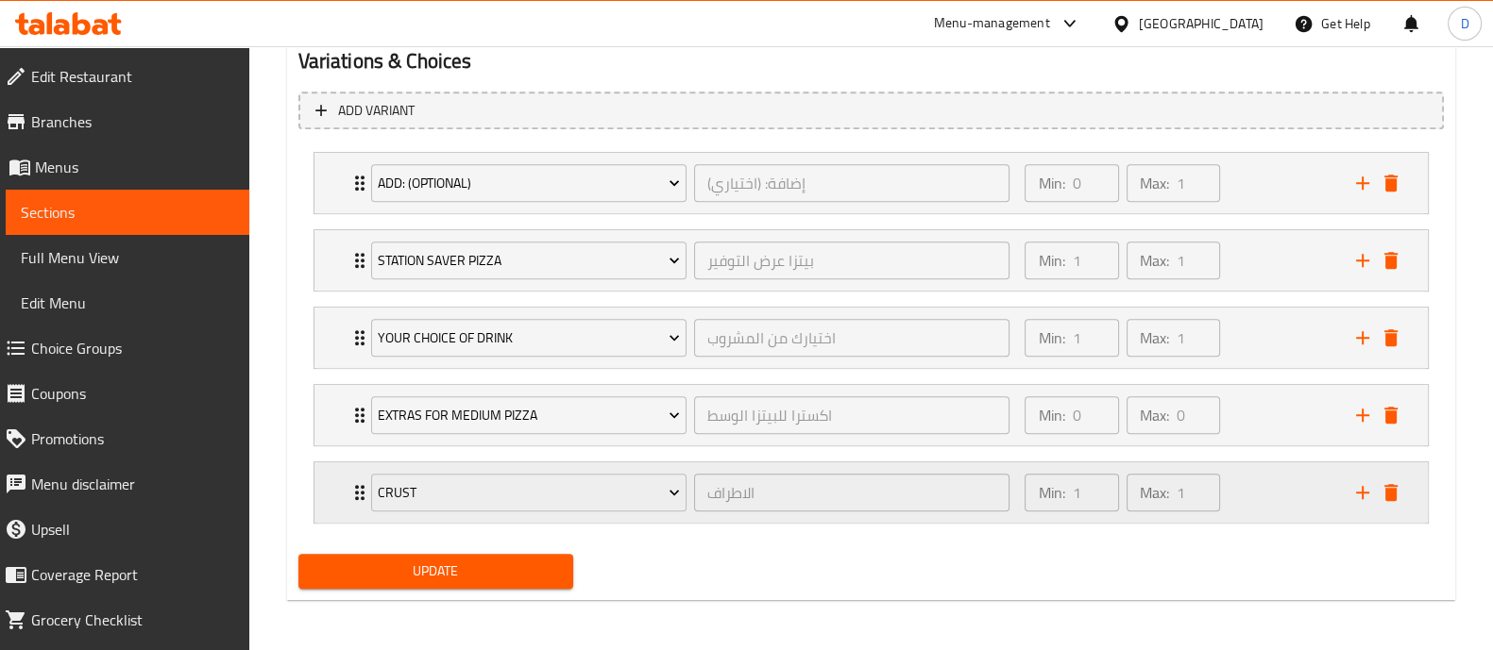
click at [1272, 478] on div "Min: 1 ​ Max: 1 ​" at bounding box center [1178, 493] width 330 height 60
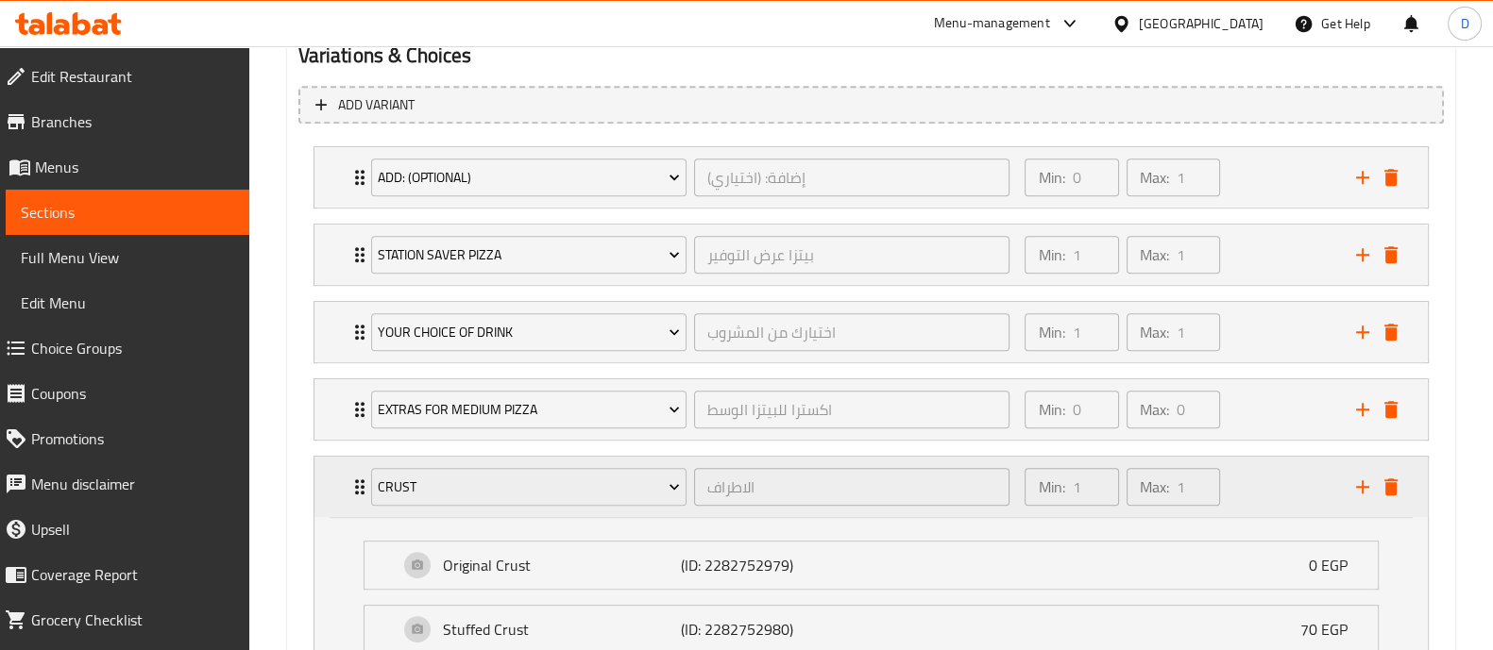
click at [1272, 478] on div "Min: 1 ​ Max: 1 ​" at bounding box center [1178, 487] width 330 height 60
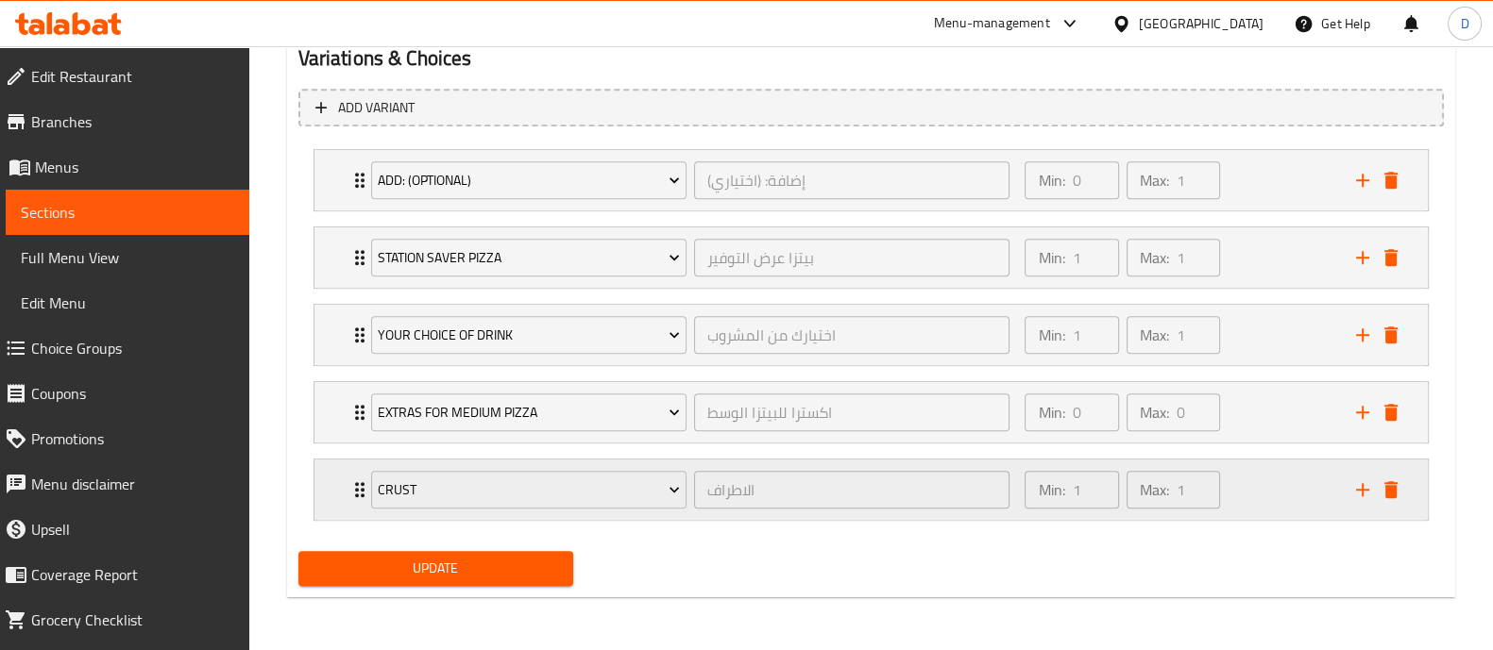
scroll to position [1049, 0]
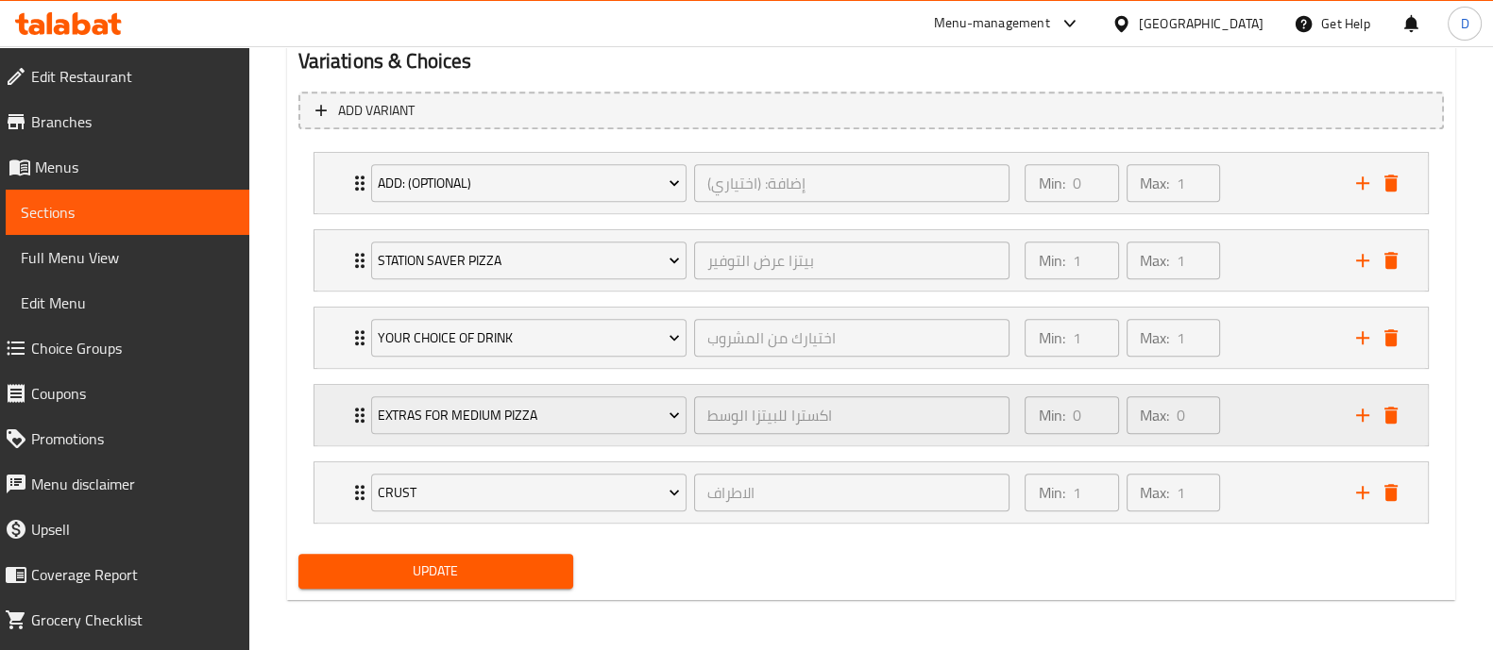
click at [1251, 411] on div "Min: 0 ​ Max: 0 ​" at bounding box center [1178, 415] width 330 height 60
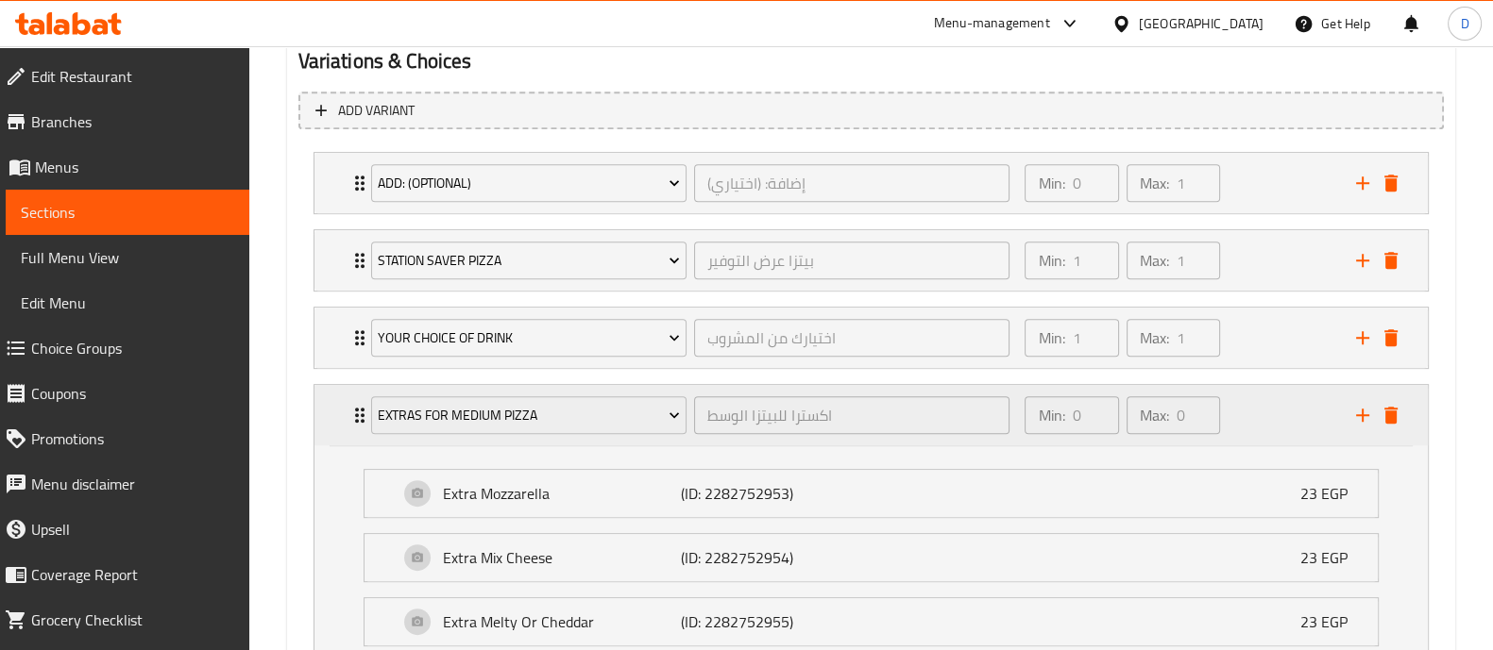
scroll to position [1055, 0]
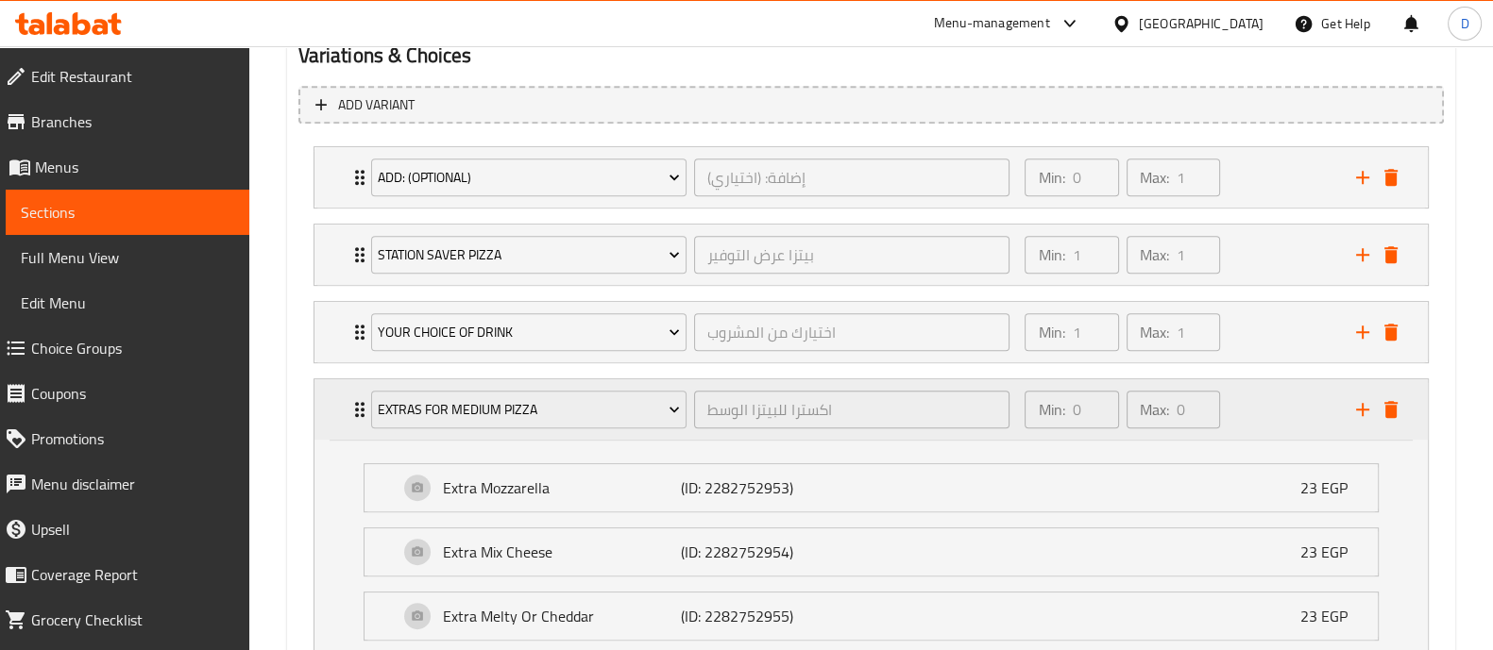
click at [1251, 411] on div "Min: 0 ​ Max: 0 ​" at bounding box center [1178, 410] width 330 height 60
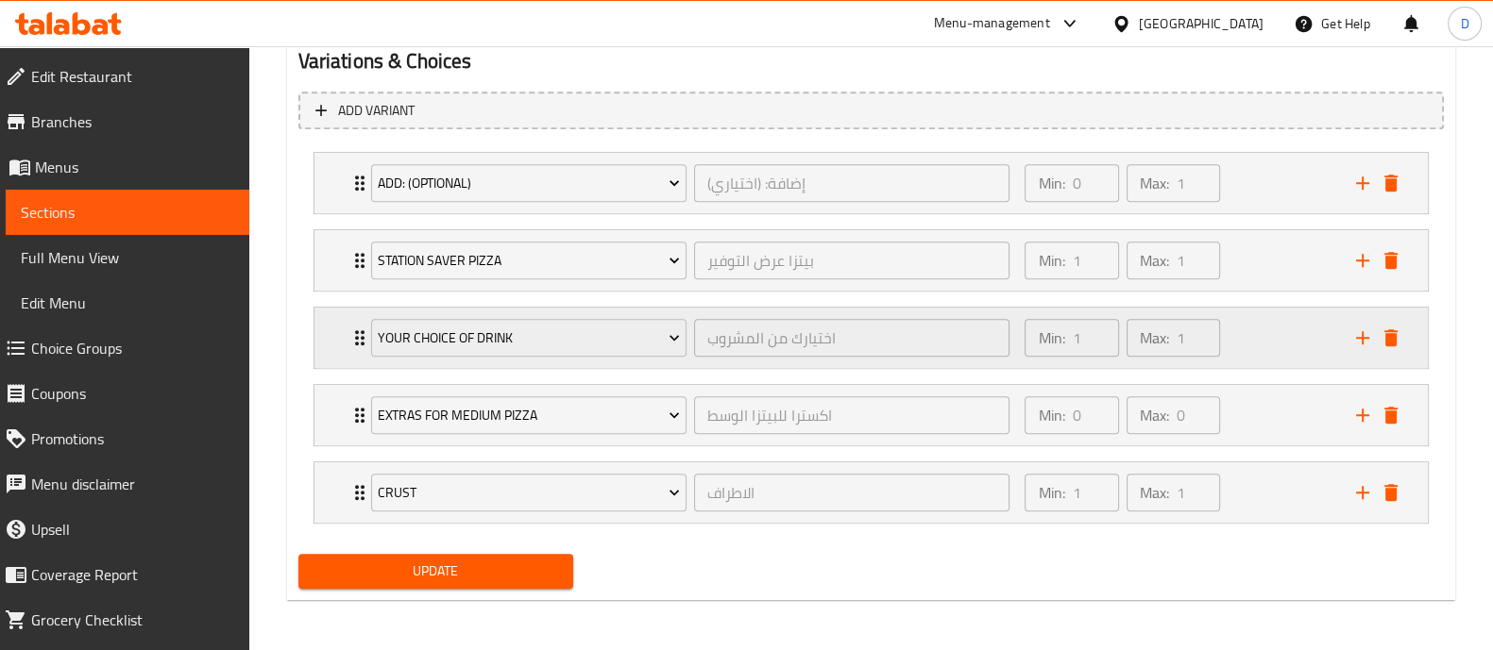
click at [1239, 329] on div "Min: 1 ​ Max: 1 ​" at bounding box center [1178, 338] width 330 height 60
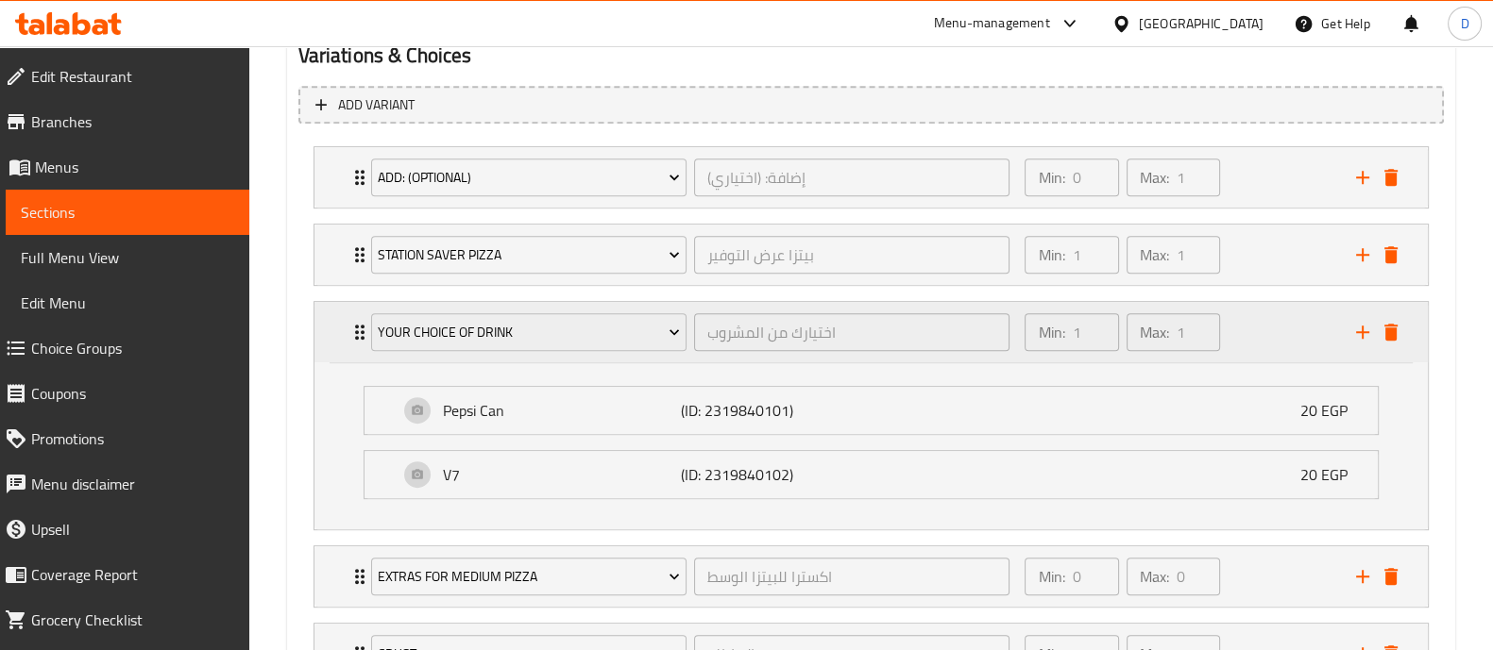
click at [1239, 329] on div "Min: 1 ​ Max: 1 ​" at bounding box center [1178, 332] width 330 height 60
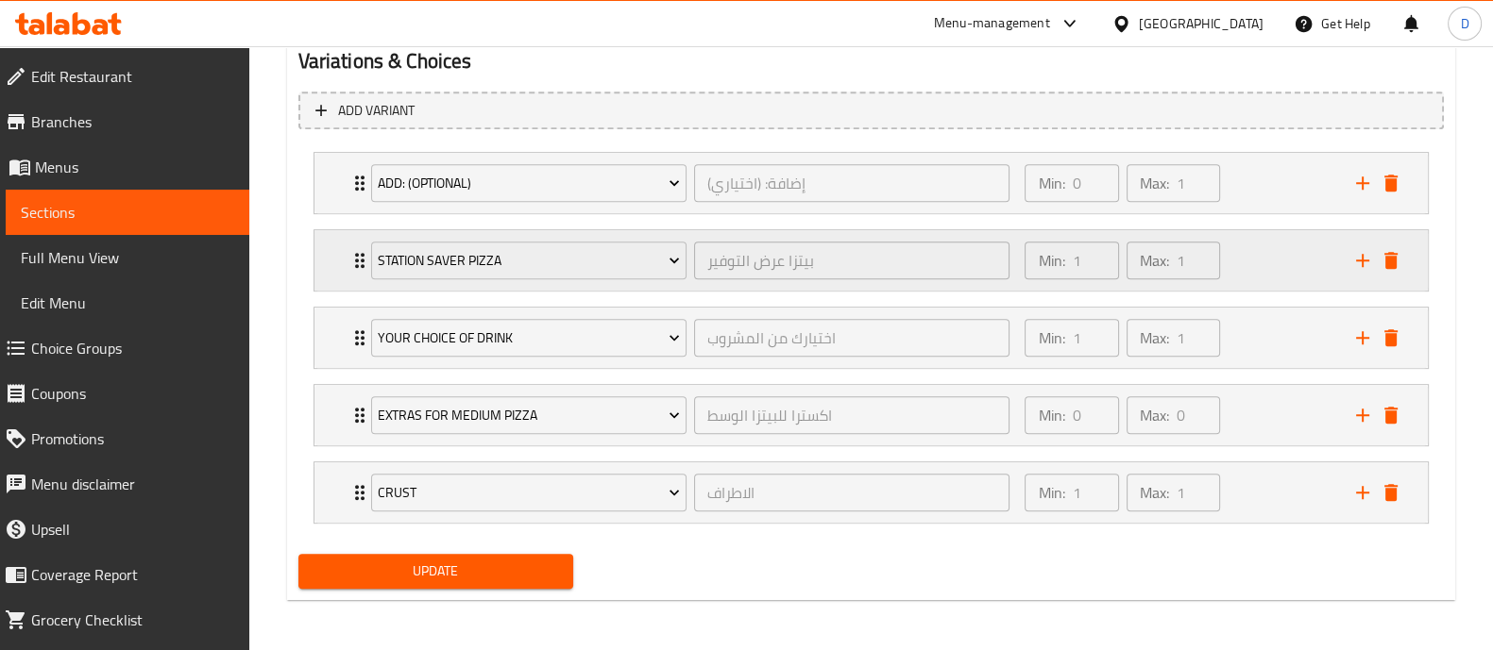
click at [1226, 252] on div "Min: 1 ​ Max: 1 ​" at bounding box center [1122, 260] width 211 height 53
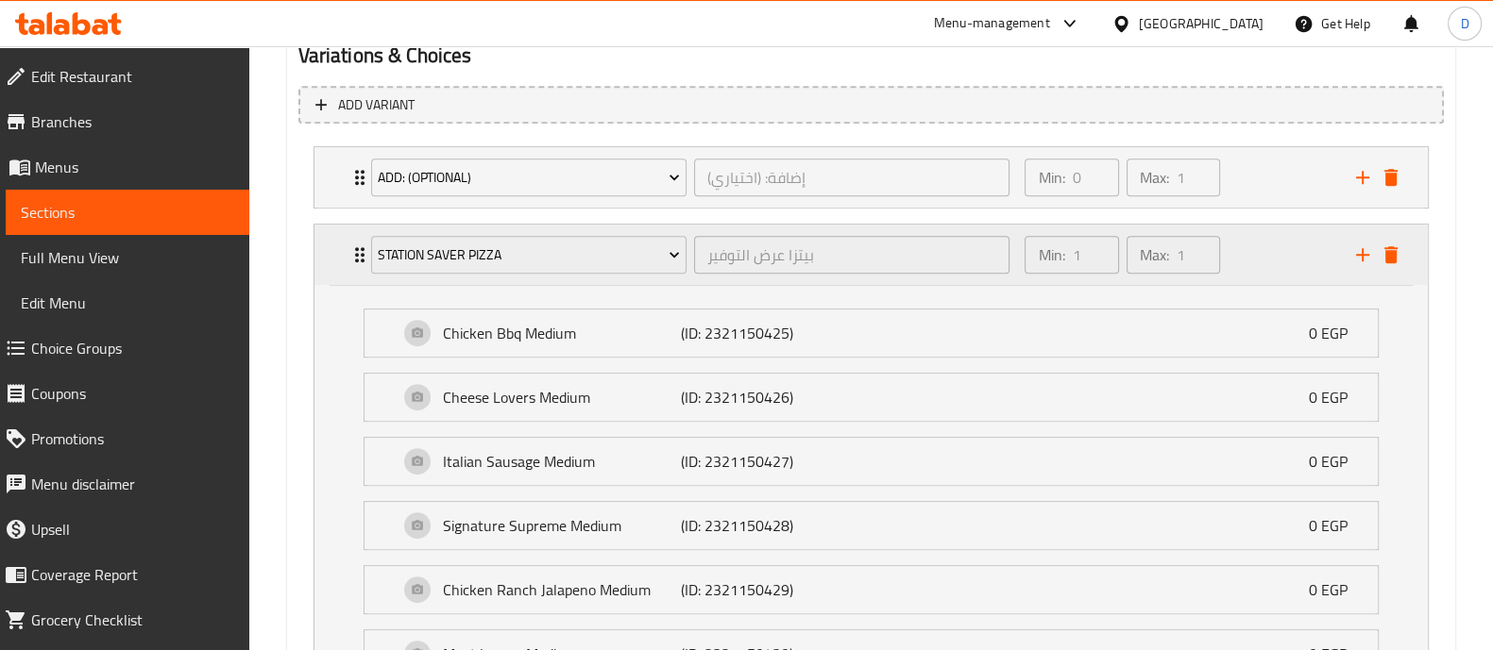
click at [1226, 252] on div "Min: 1 ​ Max: 1 ​" at bounding box center [1122, 254] width 211 height 53
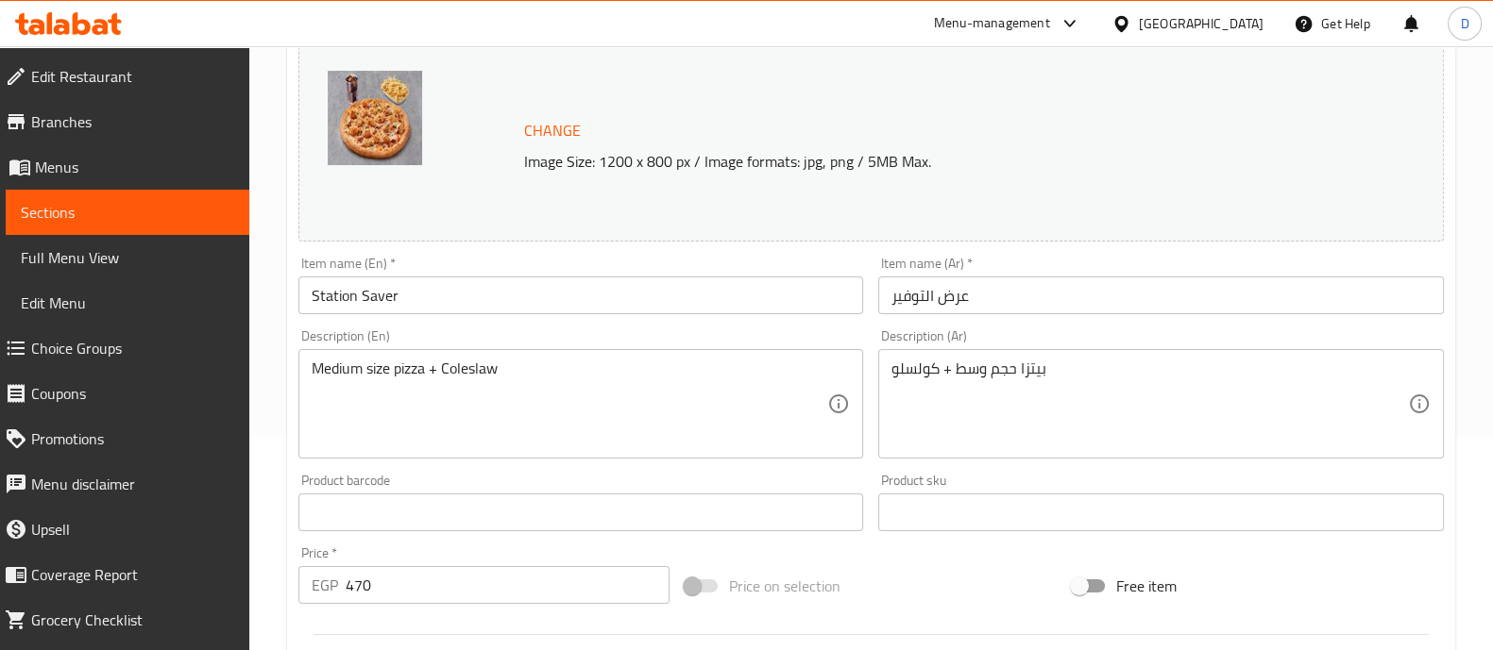
scroll to position [0, 0]
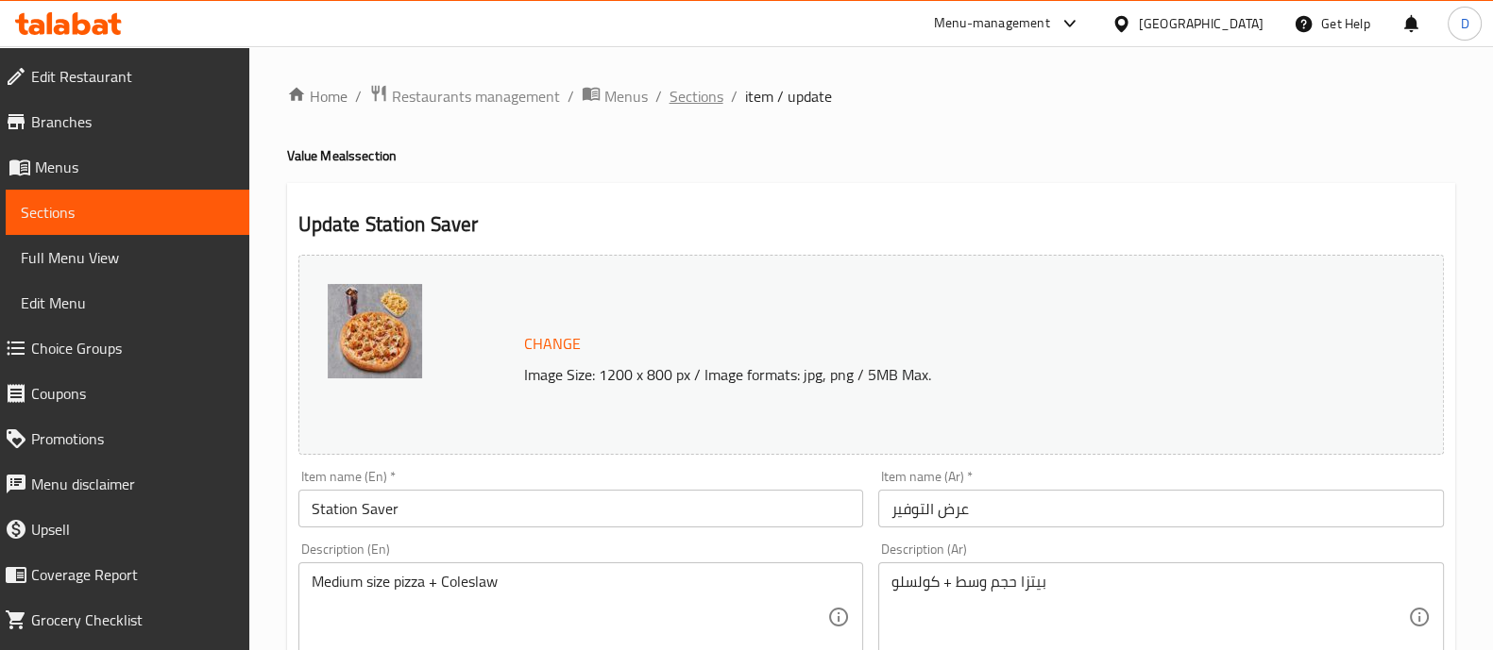
click at [670, 85] on span "Sections" at bounding box center [696, 96] width 54 height 23
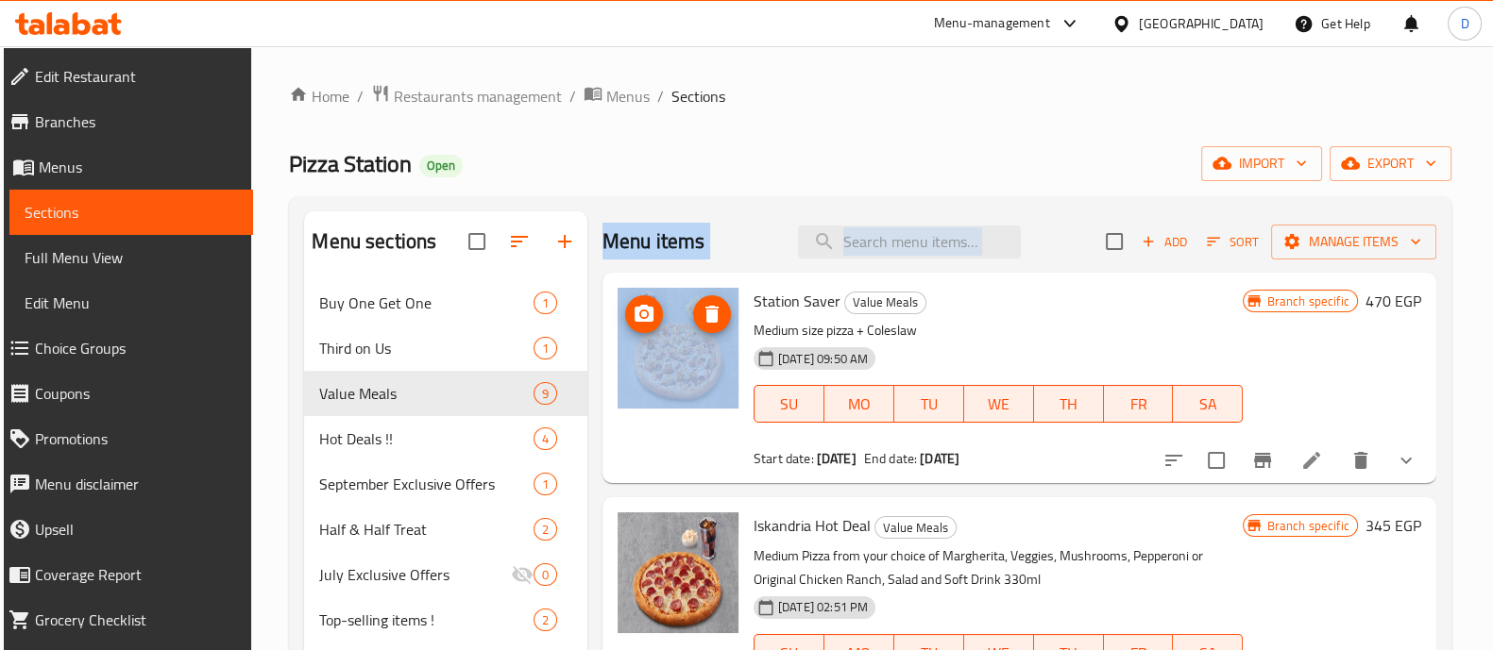
drag, startPoint x: 596, startPoint y: 198, endPoint x: 708, endPoint y: 339, distance: 180.0
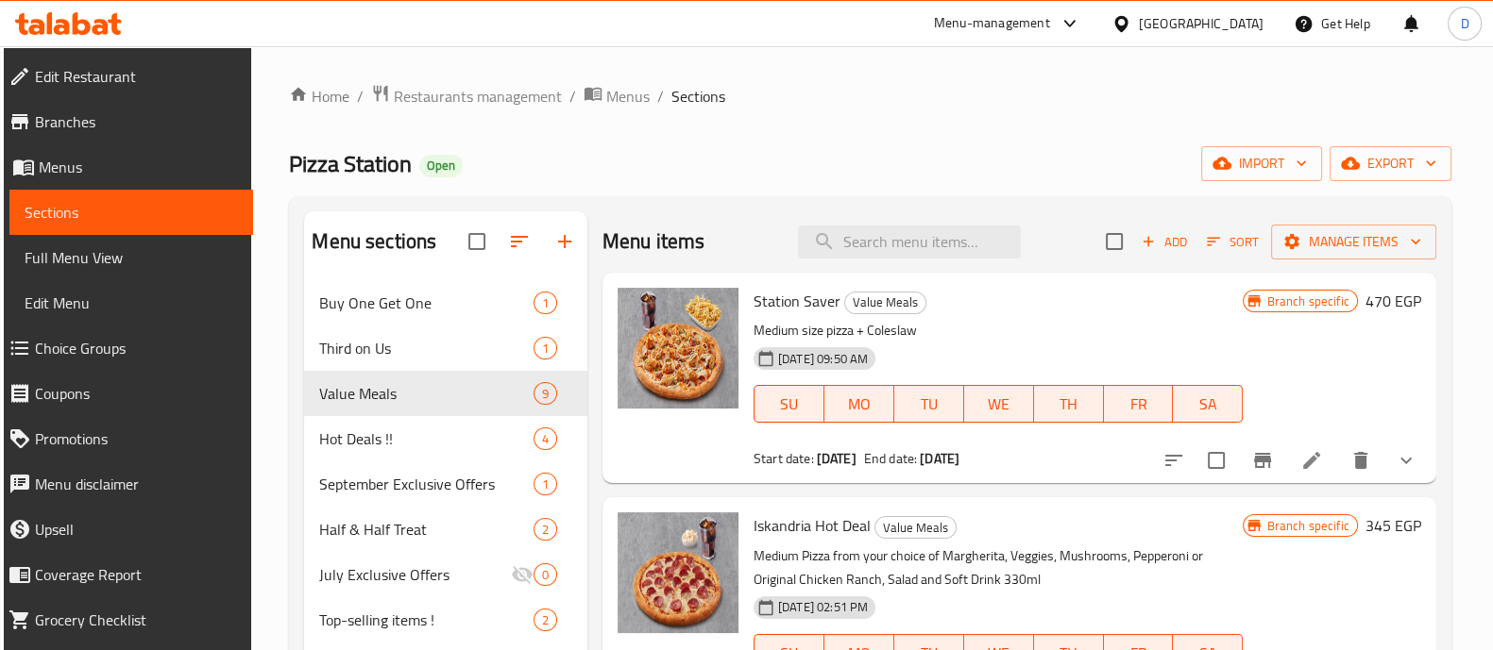
click at [760, 92] on ol "Home / Restaurants management / Menus / Sections" at bounding box center [869, 96] width 1161 height 25
click at [1300, 456] on icon at bounding box center [1311, 460] width 23 height 23
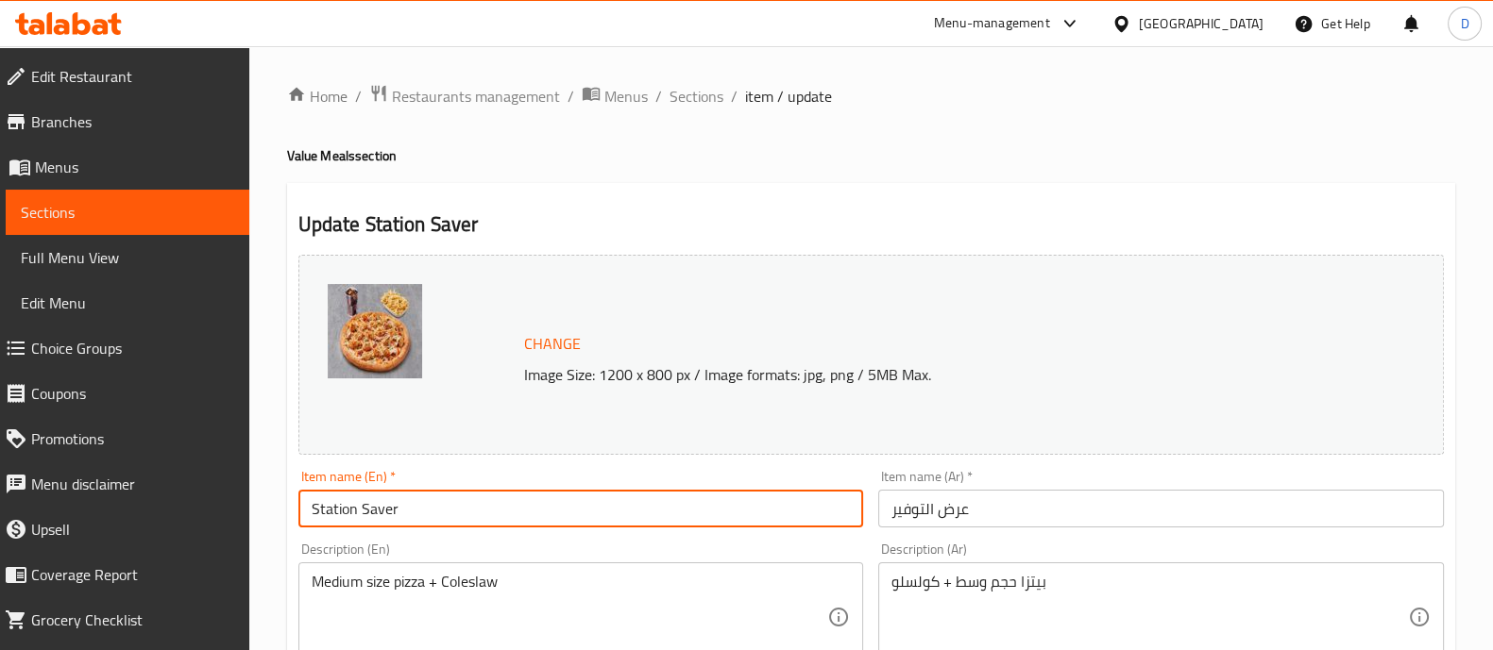
click at [502, 516] on input "Station Saver" at bounding box center [581, 509] width 566 height 38
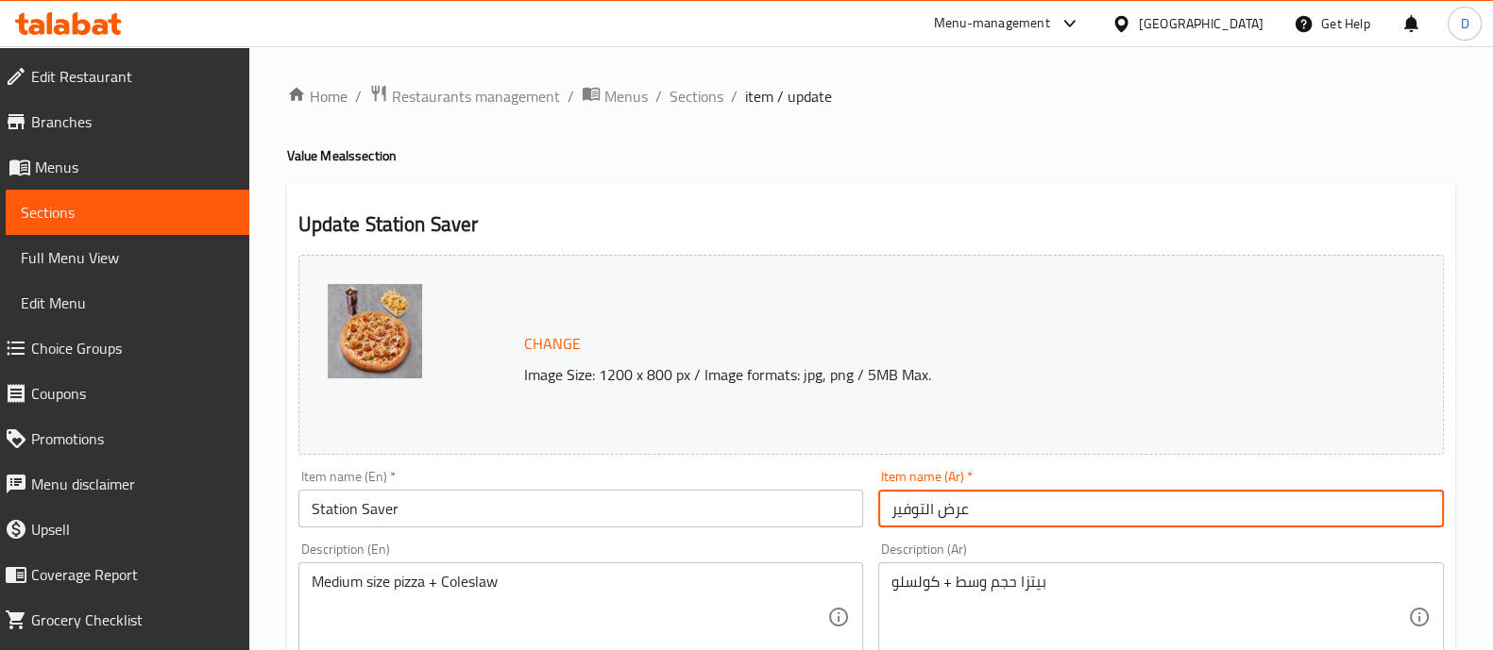
click at [1024, 500] on input "عرض التوفير" at bounding box center [1161, 509] width 566 height 38
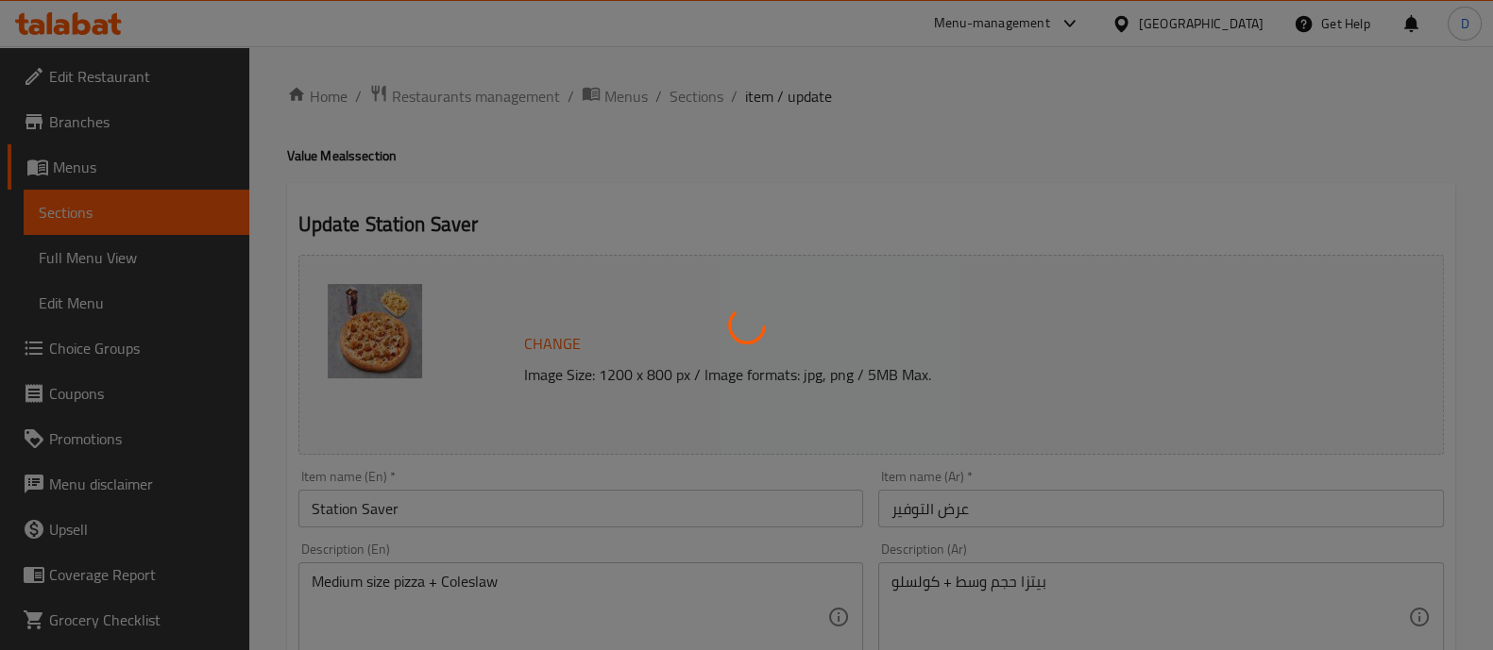
type input "إضافة: (اختياري)"
type input "0"
type input "1"
type input "بيتزا عرض التوفير"
type input "1"
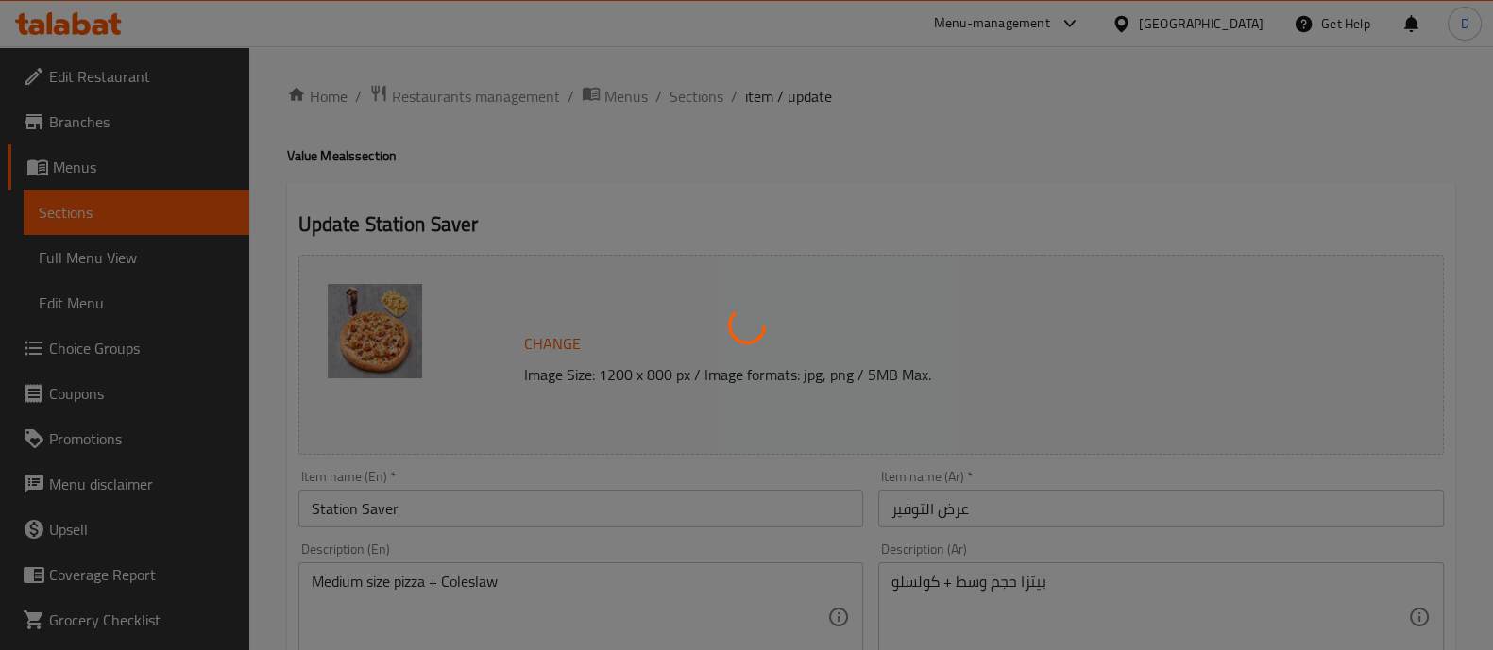
type input "1"
type input "اختيارك من المشروب"
type input "1"
type input "اكسترا للبيتزا الوسط"
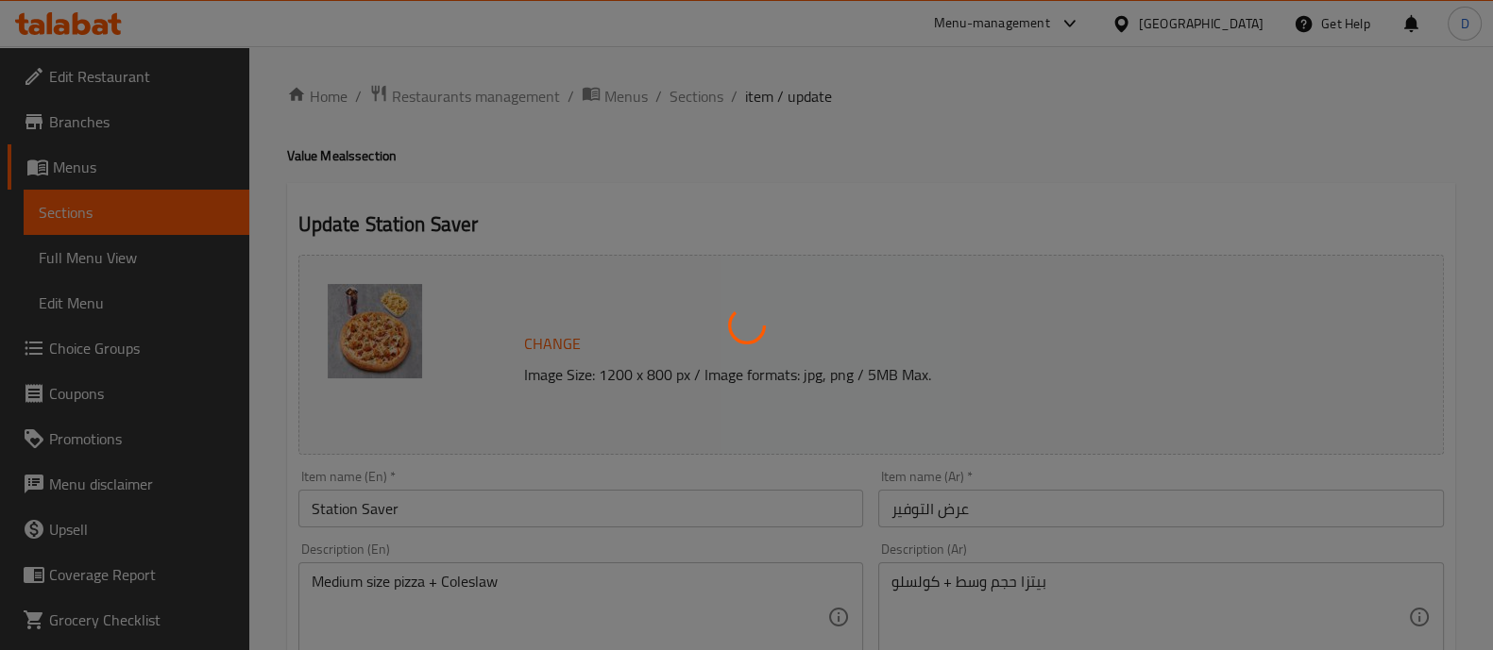
type input "0"
type input "الاطراف"
type input "1"
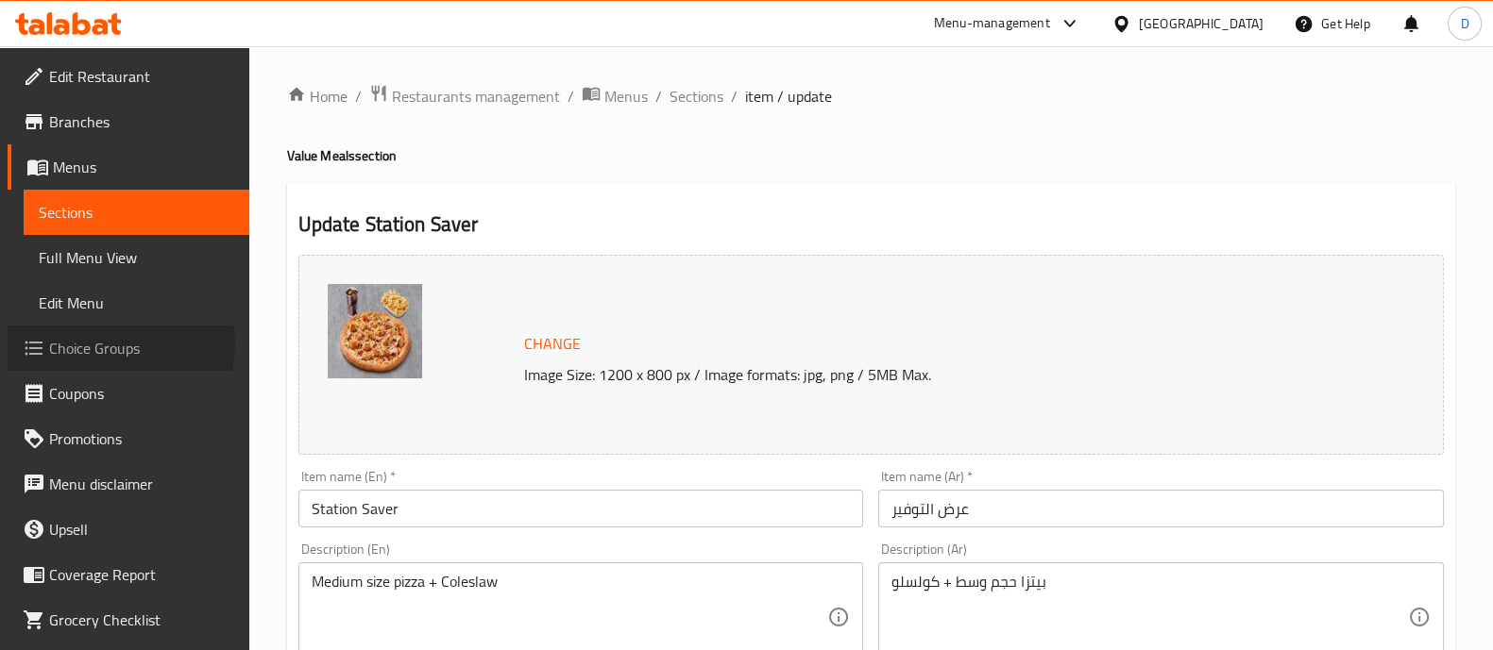
click at [108, 344] on span "Choice Groups" at bounding box center [141, 348] width 185 height 23
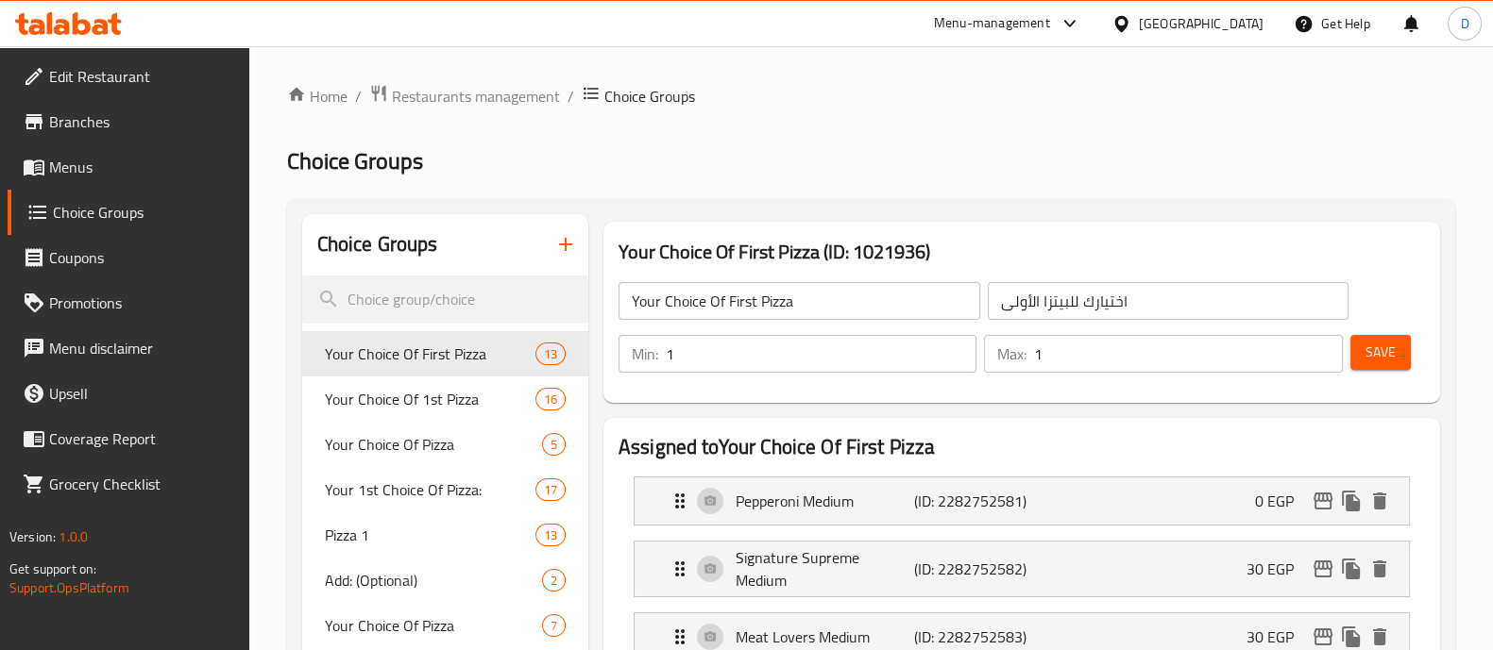
click at [446, 296] on div at bounding box center [746, 325] width 1493 height 650
click at [406, 292] on div at bounding box center [746, 325] width 1493 height 650
click at [394, 294] on input "search" at bounding box center [445, 300] width 286 height 48
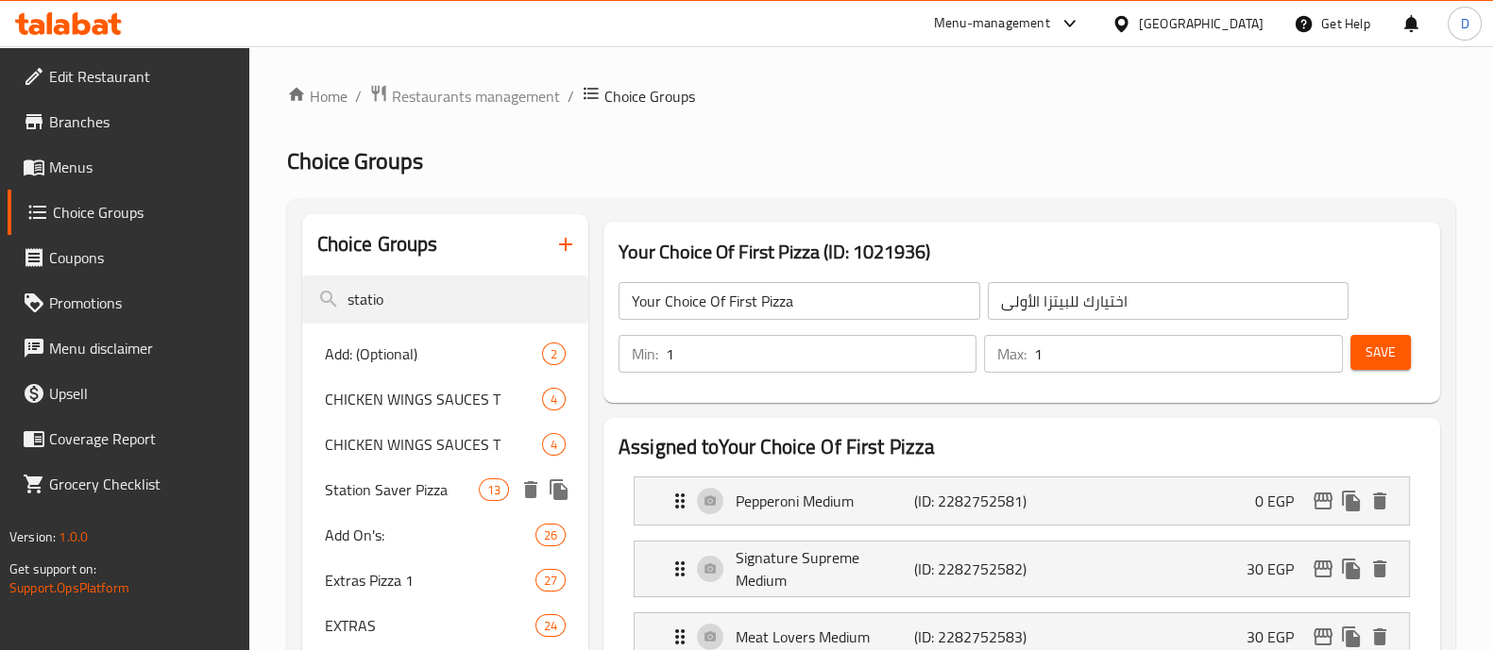
type input "statio"
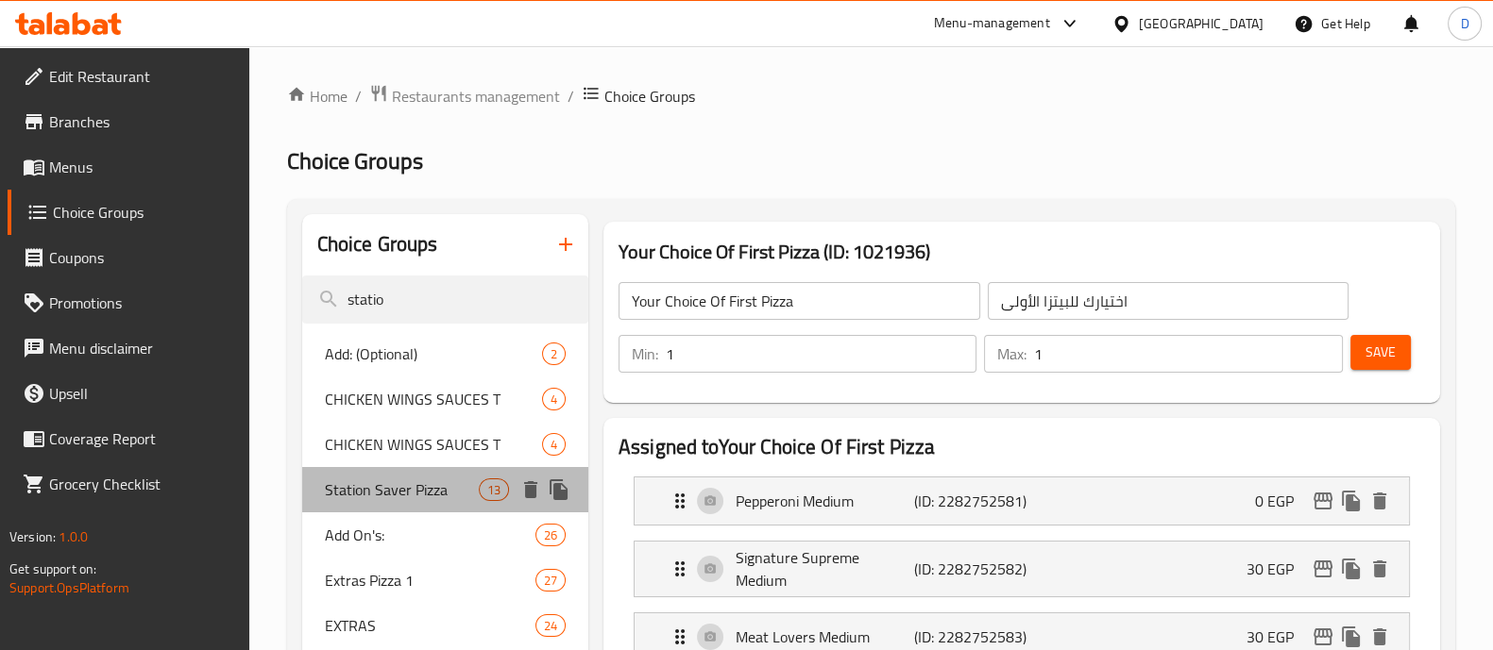
click at [396, 510] on div "Station Saver Pizza 13" at bounding box center [445, 489] width 286 height 45
type input "Station Saver Pizza"
type input "بيتزا عرض التوفير"
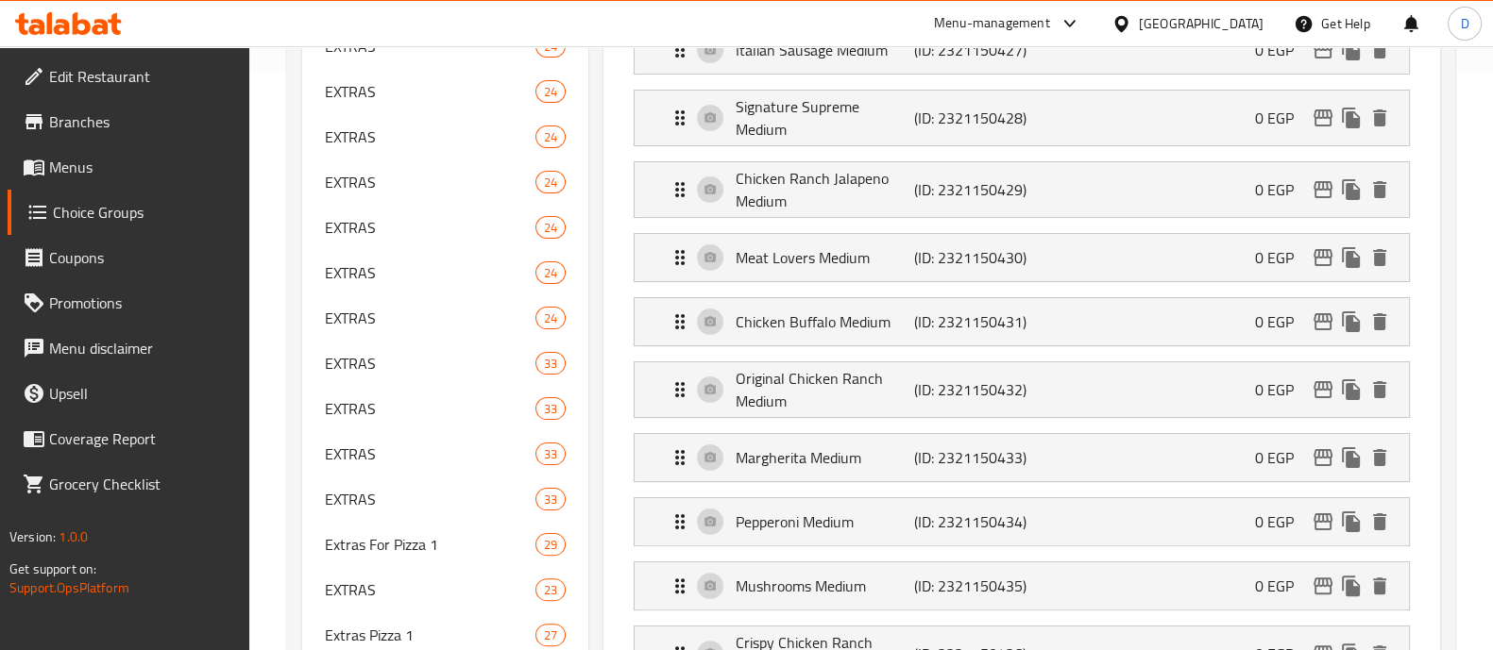
scroll to position [585, 0]
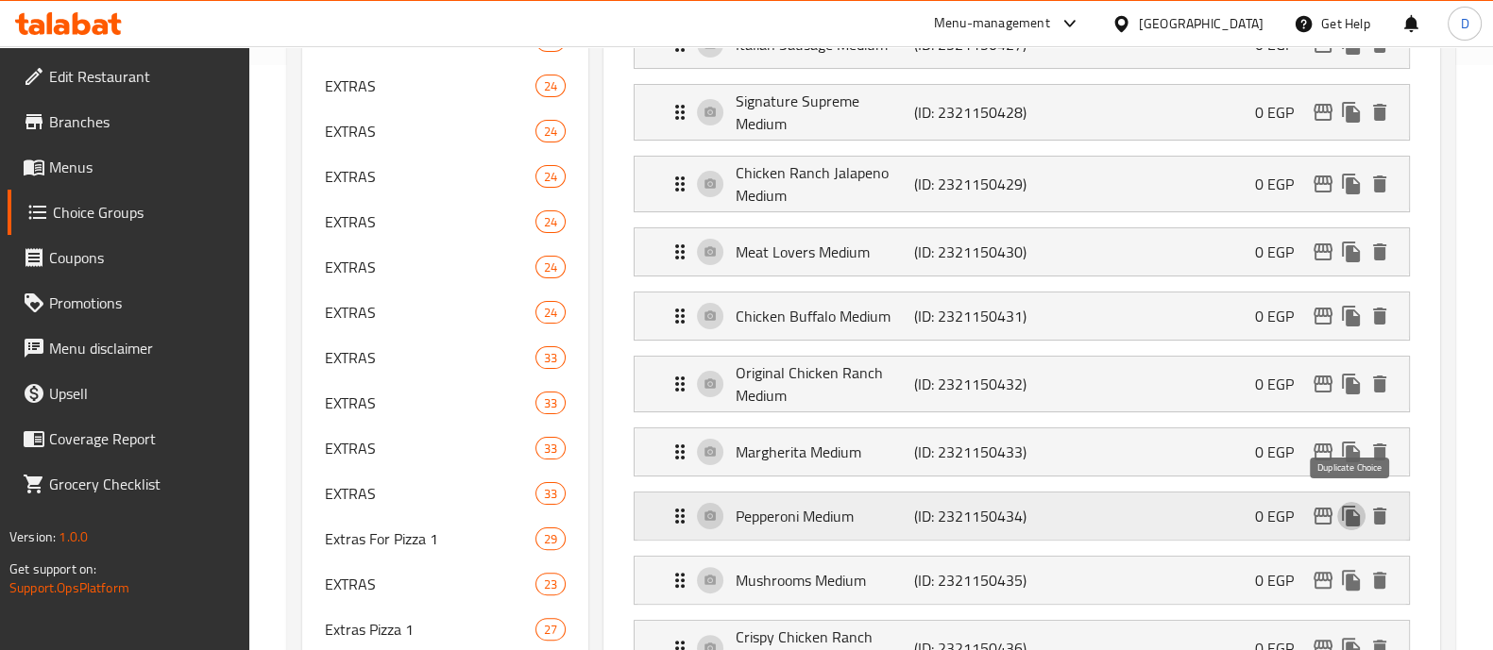
click at [1338, 505] on button "duplicate" at bounding box center [1351, 516] width 28 height 28
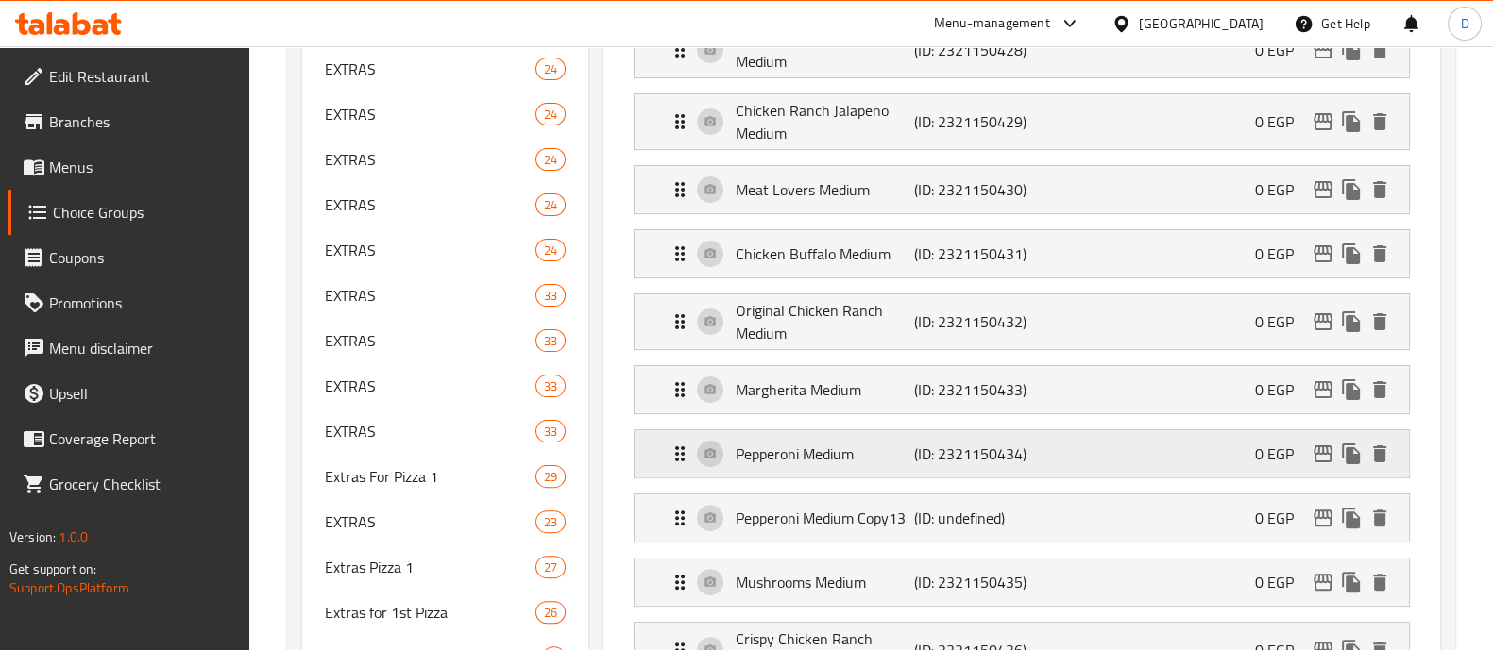
scroll to position [649, 0]
click at [1378, 509] on icon "delete" at bounding box center [1379, 517] width 13 height 17
click at [1319, 445] on icon "edit" at bounding box center [1322, 453] width 19 height 17
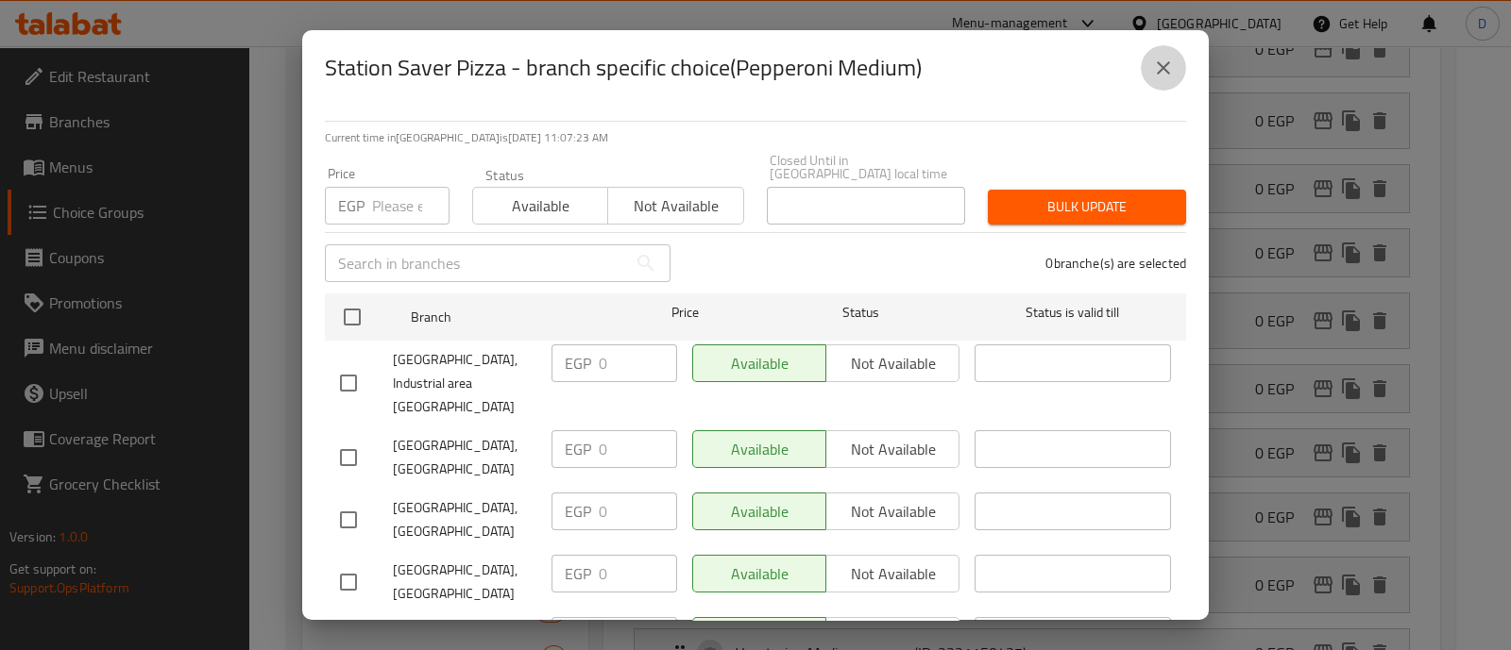
click at [1167, 59] on icon "close" at bounding box center [1163, 68] width 23 height 23
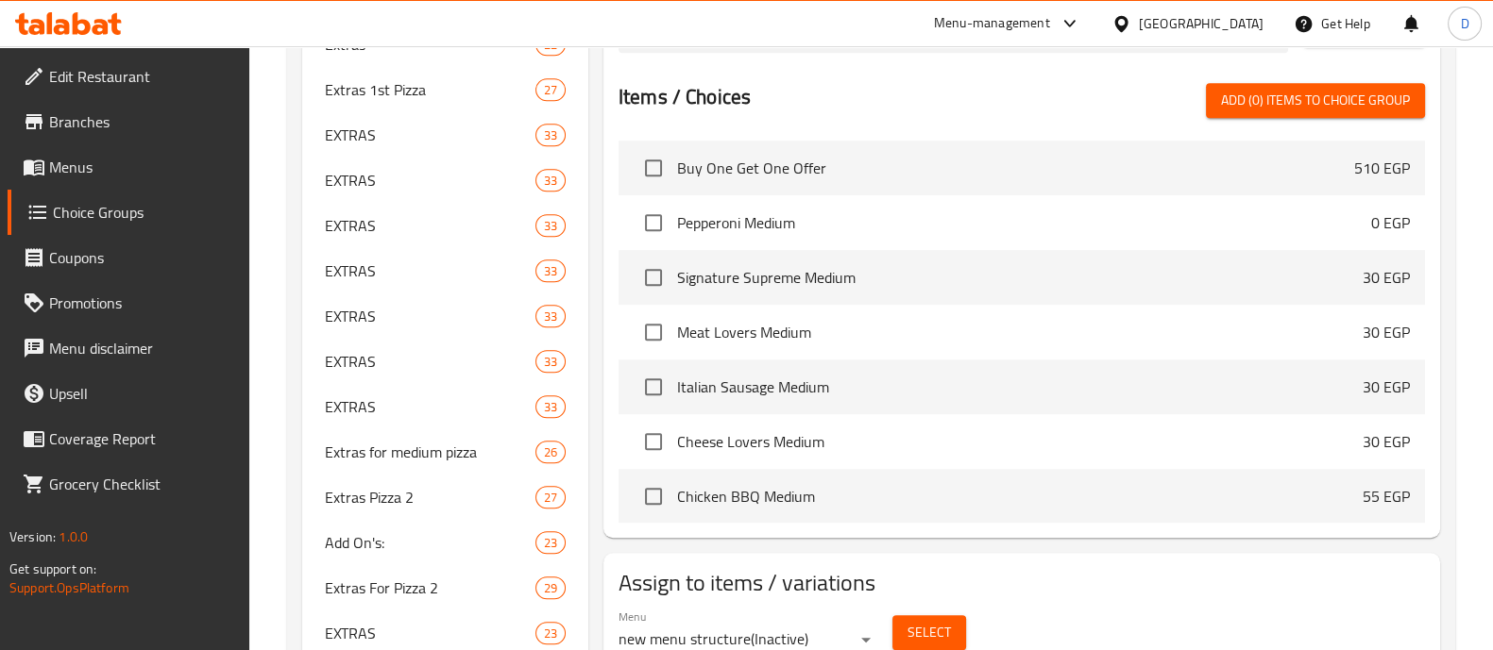
scroll to position [0, 0]
